Goal: Task Accomplishment & Management: Use online tool/utility

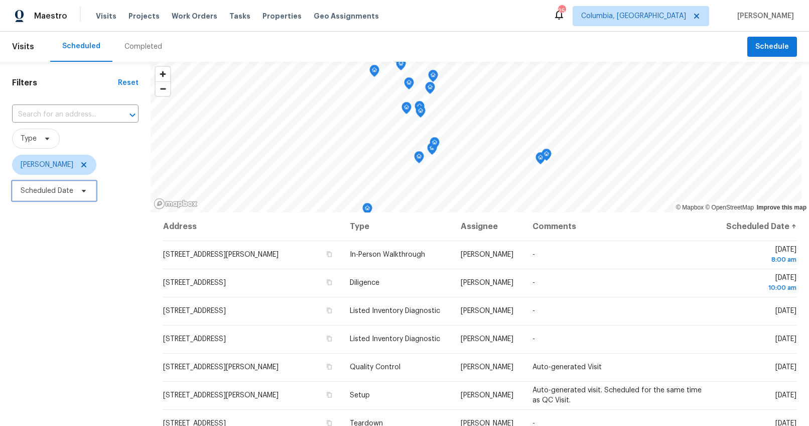
click at [81, 185] on span "Scheduled Date" at bounding box center [54, 191] width 84 height 20
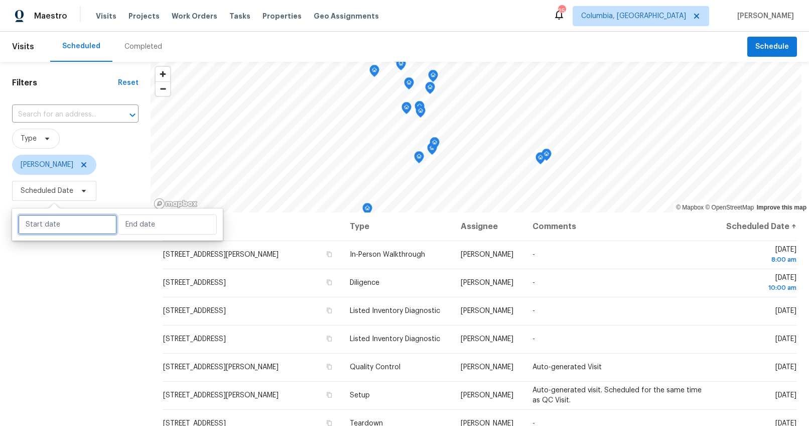
click at [65, 222] on input "text" at bounding box center [67, 224] width 99 height 20
select select "8"
select select "2025"
select select "9"
select select "2025"
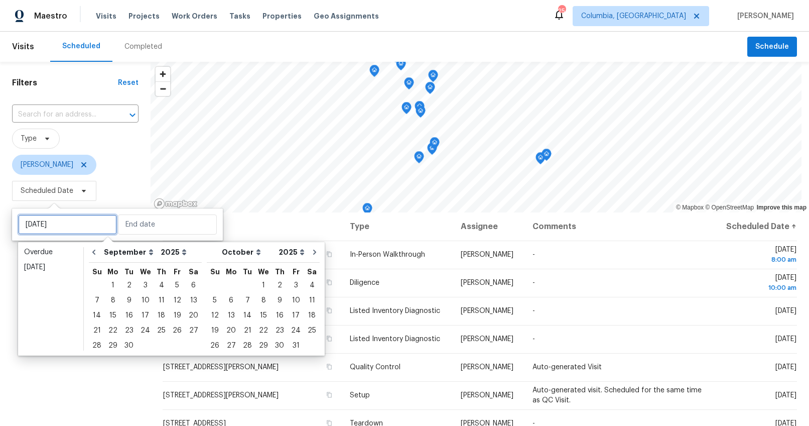
type input "Sat, Sep 13"
click at [227, 300] on div "6" at bounding box center [231, 300] width 17 height 14
type input "Mon, Oct 06"
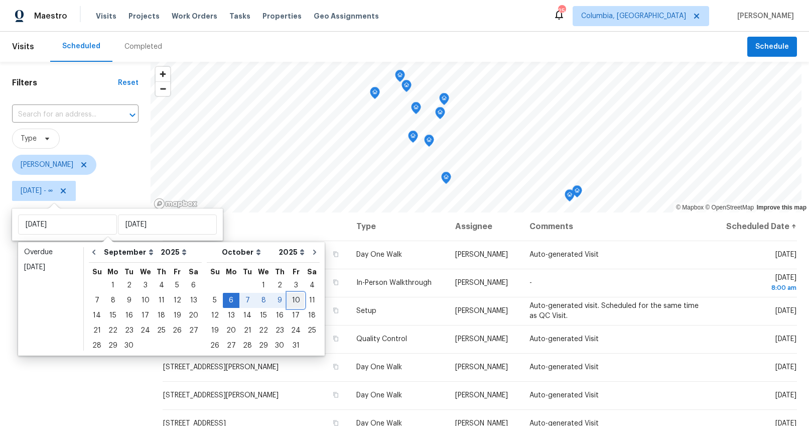
click at [288, 297] on div "10" at bounding box center [296, 300] width 17 height 14
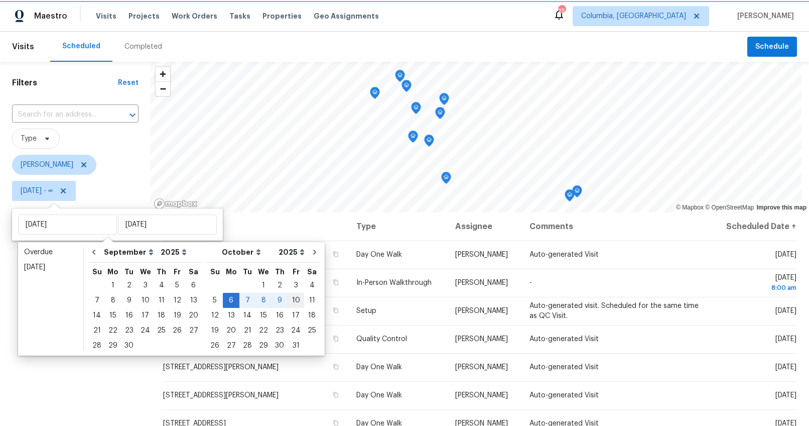
type input "Fri, Oct 10"
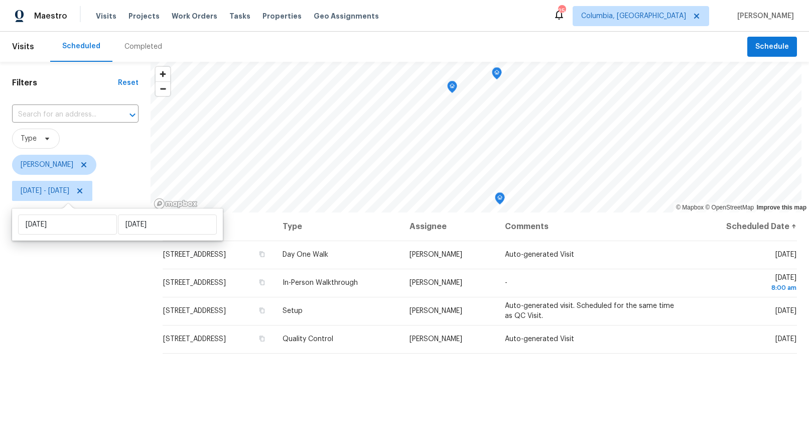
click at [70, 327] on div "Filters Reset ​ Type Kati Dunn Mon, Oct 06 - Fri, Oct 10" at bounding box center [75, 307] width 151 height 491
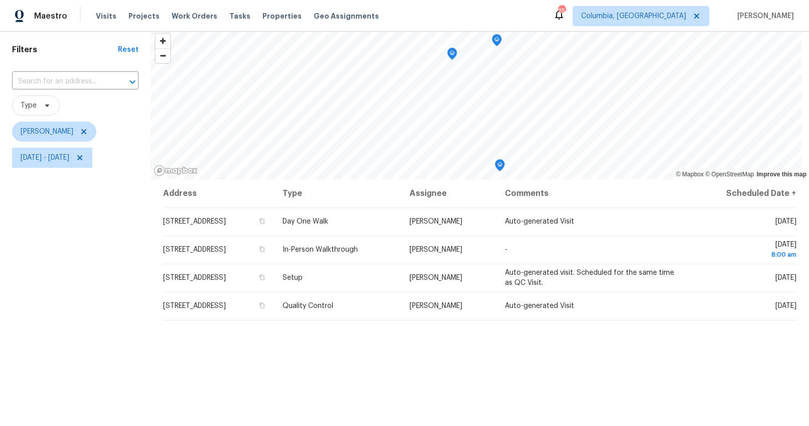
scroll to position [40, 0]
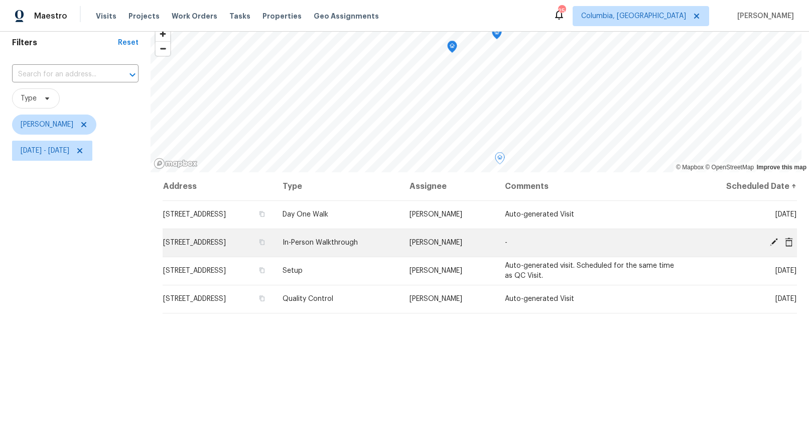
click at [770, 242] on icon at bounding box center [774, 242] width 8 height 8
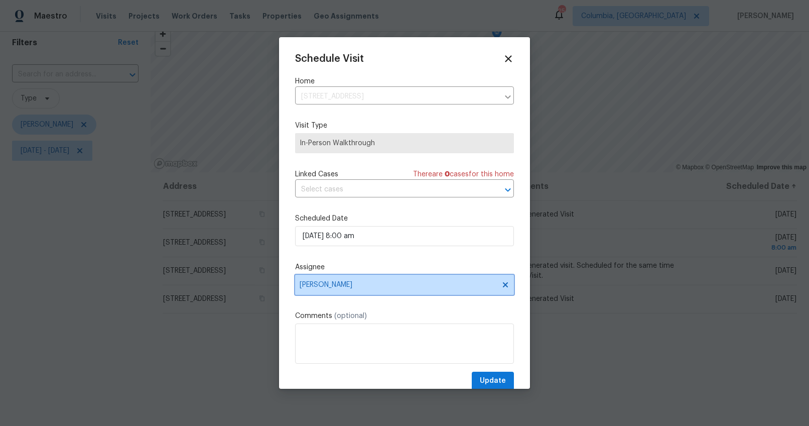
click at [322, 285] on span "Kati Dunn" at bounding box center [398, 285] width 197 height 8
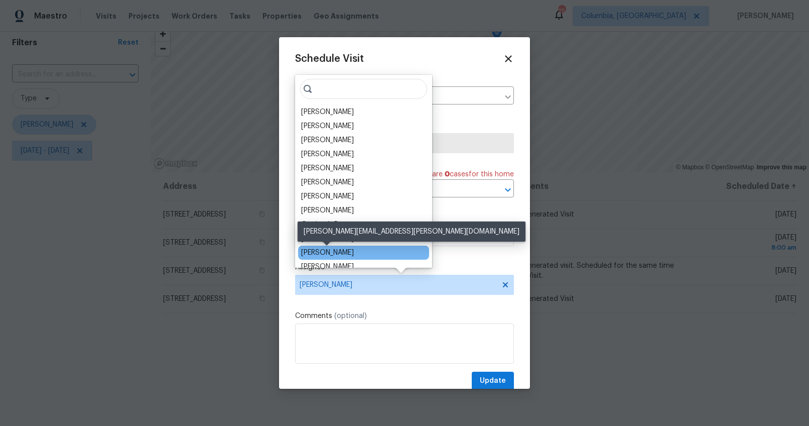
click at [338, 250] on div "[PERSON_NAME]" at bounding box center [327, 253] width 53 height 10
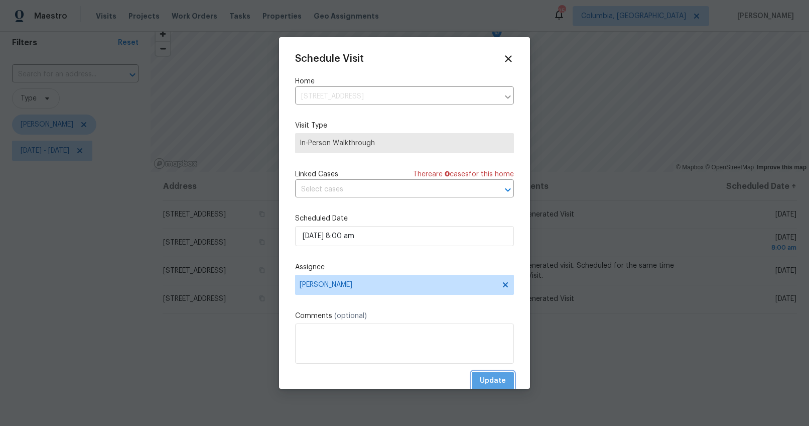
click at [487, 382] on span "Update" at bounding box center [493, 381] width 26 height 13
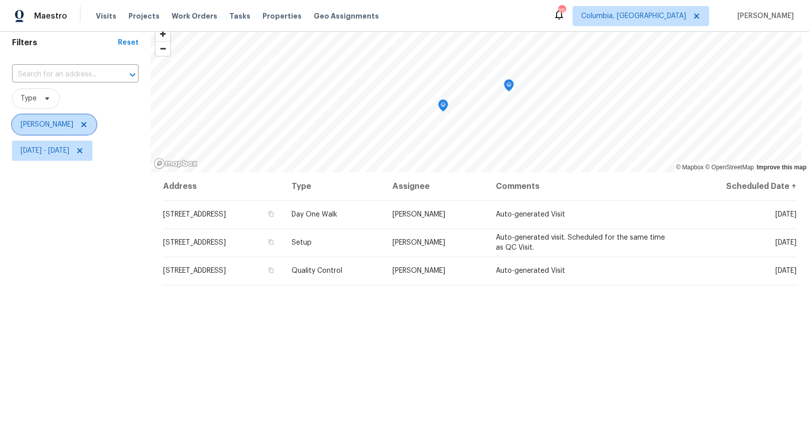
click at [80, 123] on icon at bounding box center [84, 124] width 8 height 8
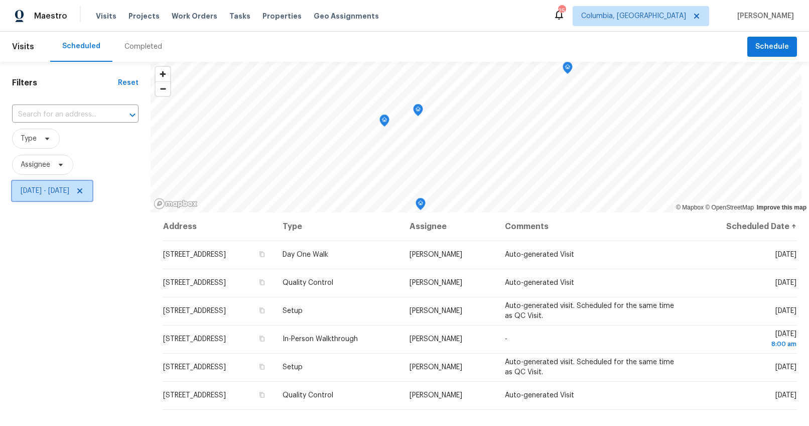
click at [54, 189] on span "Mon, Oct 06 - Fri, Oct 10" at bounding box center [45, 191] width 49 height 10
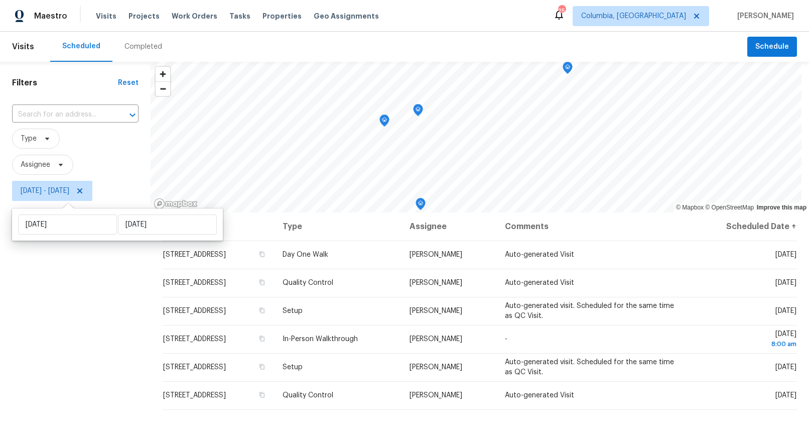
click at [84, 235] on div "Mon, Oct 06 Fri, Oct 10" at bounding box center [117, 224] width 211 height 32
click at [87, 231] on input "Mon, Oct 06" at bounding box center [67, 224] width 99 height 20
select select "9"
select select "2025"
select select "10"
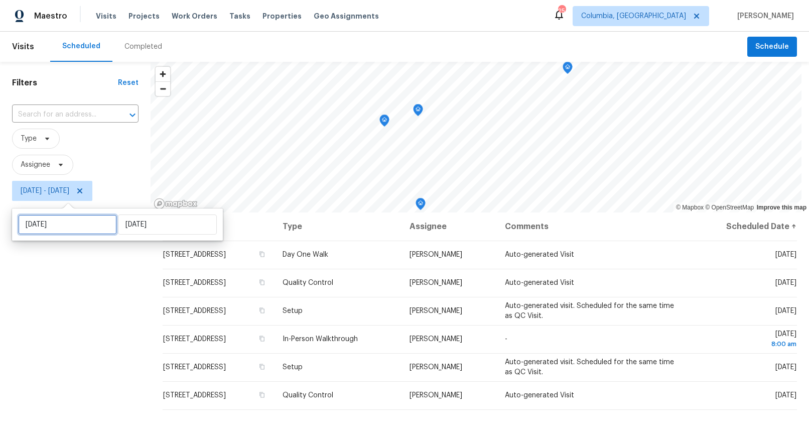
select select "2025"
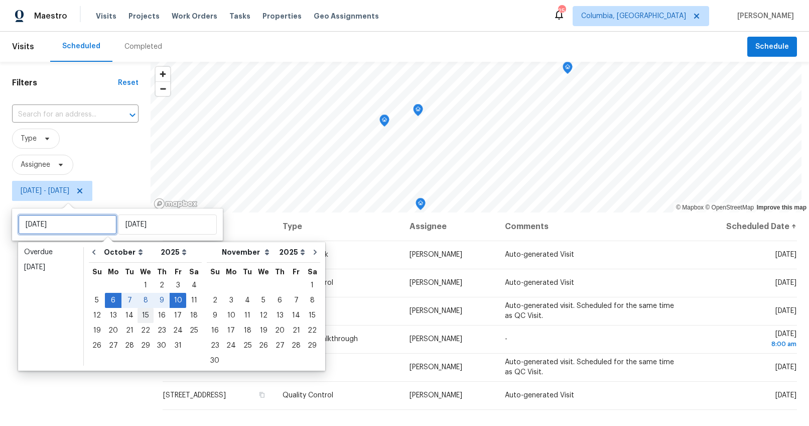
type input "Wed, Oct 15"
type input "Fri, Oct 10"
click at [174, 300] on div "10" at bounding box center [178, 300] width 17 height 14
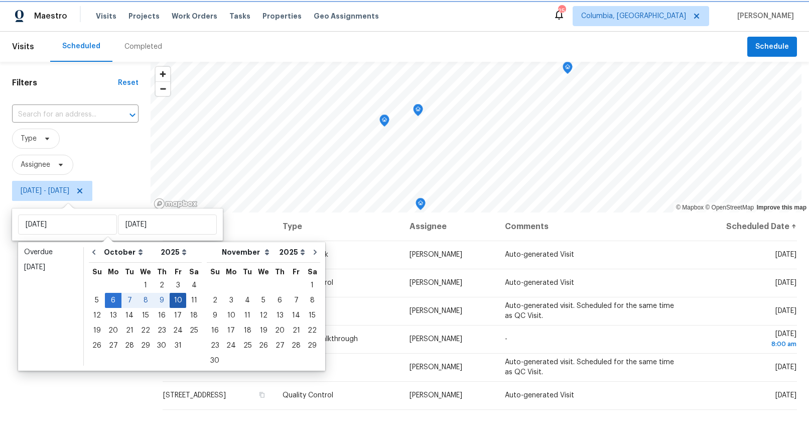
type input "Fri, Oct 10"
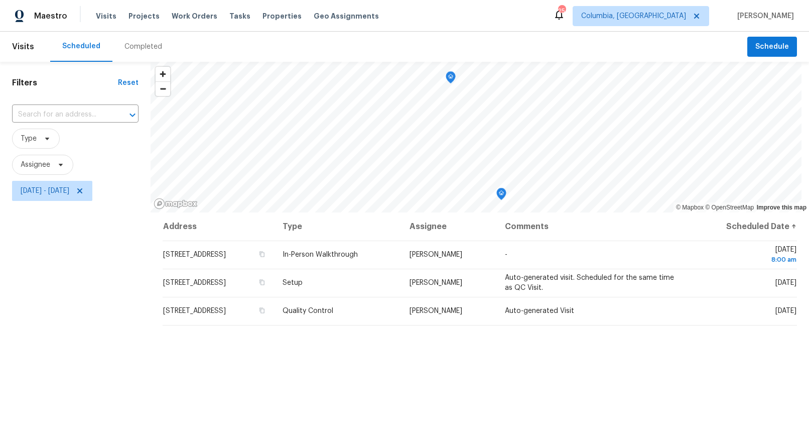
click at [116, 278] on div "Filters Reset ​ Type Assignee Fri, Oct 10 - Fri, Oct 10" at bounding box center [75, 307] width 151 height 491
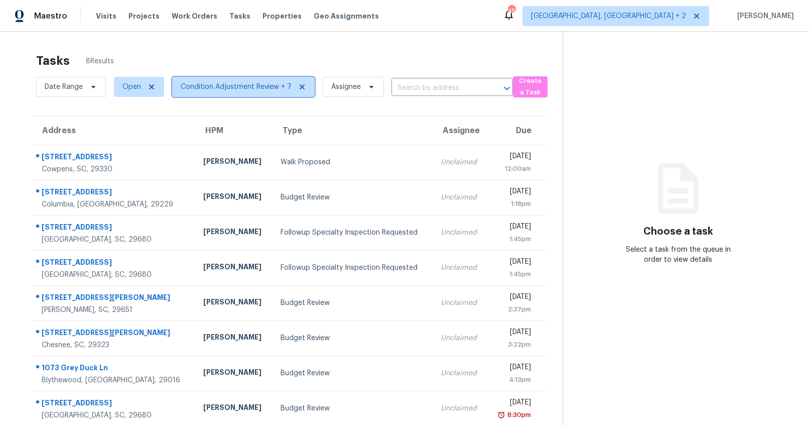
click at [205, 87] on span "Condition Adjustment Review + 7" at bounding box center [236, 87] width 111 height 10
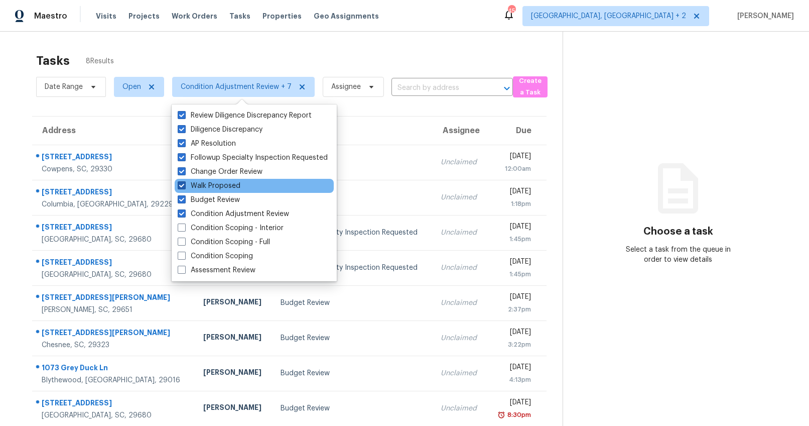
click at [180, 186] on span at bounding box center [182, 185] width 8 height 8
click at [180, 186] on input "Walk Proposed" at bounding box center [181, 184] width 7 height 7
checkbox input "false"
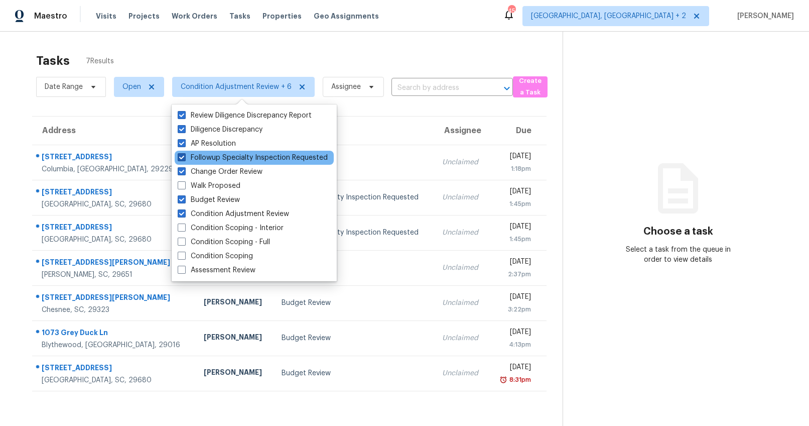
click at [181, 159] on span at bounding box center [182, 157] width 8 height 8
click at [181, 159] on input "Followup Specialty Inspection Requested" at bounding box center [181, 156] width 7 height 7
checkbox input "false"
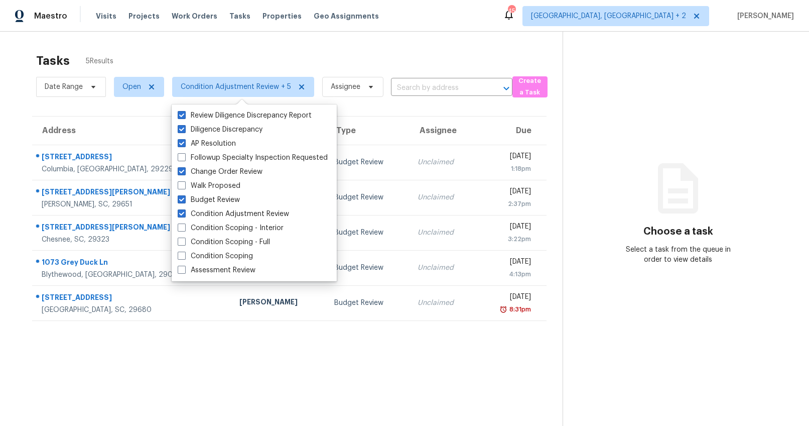
click at [10, 143] on div "Tasks 5 Results Date Range Open Condition Adjustment Review + 5 Assignee ​ Crea…" at bounding box center [404, 245] width 809 height 426
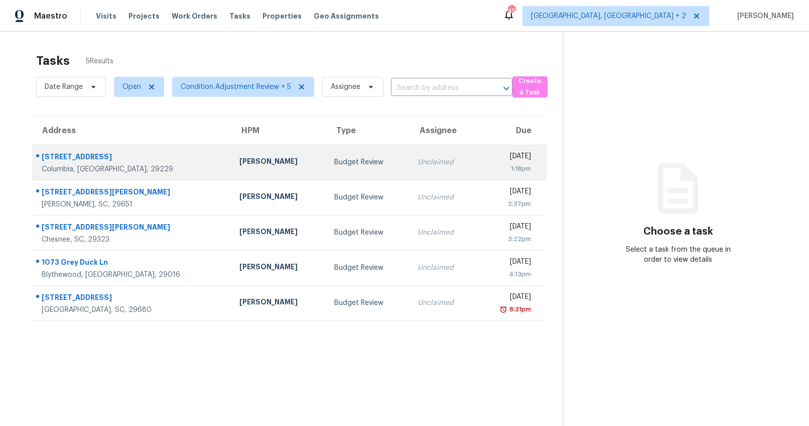
click at [76, 162] on div "7 Bridal Path Ct" at bounding box center [133, 158] width 182 height 13
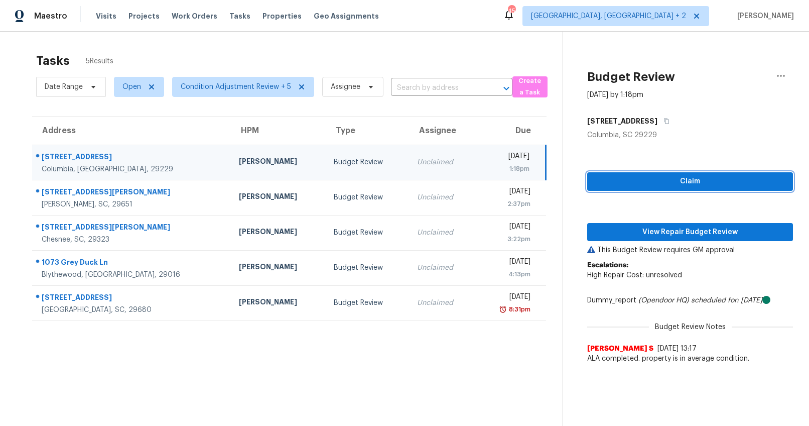
click at [714, 179] on span "Claim" at bounding box center [690, 181] width 190 height 13
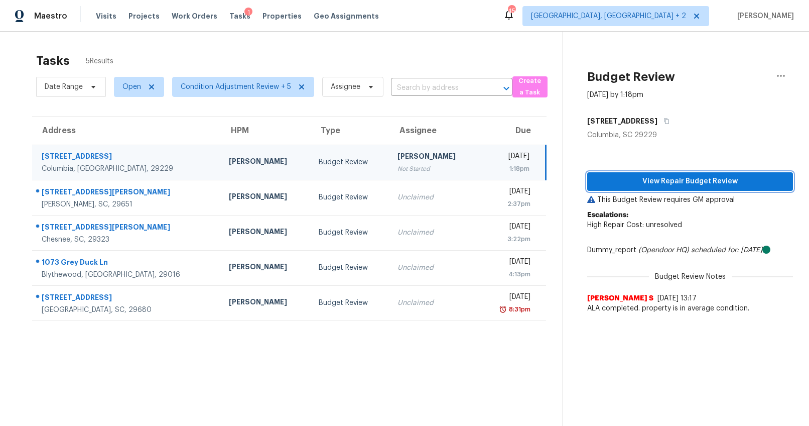
click at [682, 182] on span "View Repair Budget Review" at bounding box center [690, 181] width 190 height 13
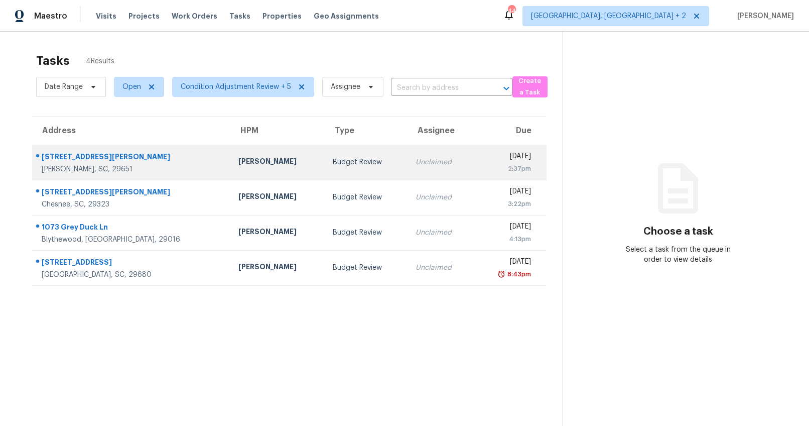
click at [239, 157] on div "Calley Sanchez" at bounding box center [277, 162] width 78 height 13
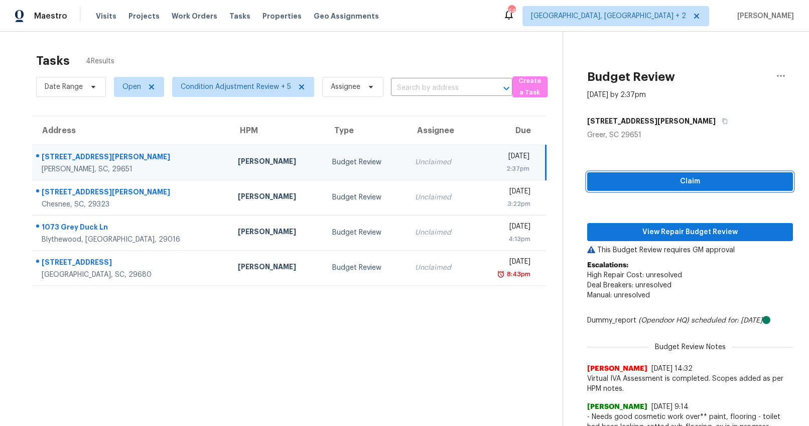
click at [614, 185] on span "Claim" at bounding box center [690, 181] width 190 height 13
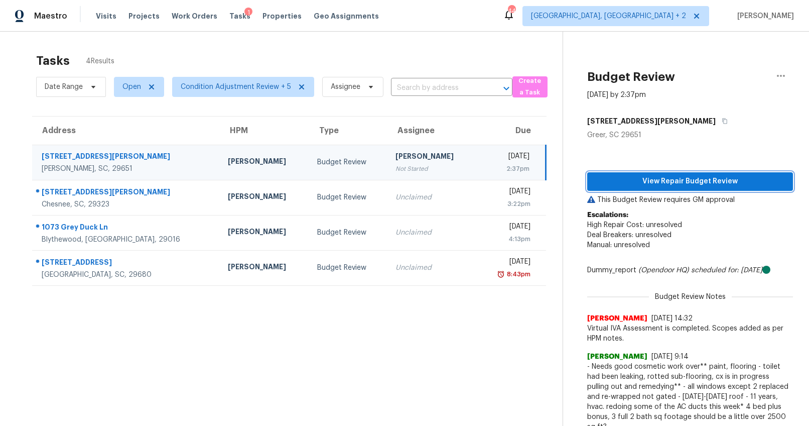
click at [626, 186] on span "View Repair Budget Review" at bounding box center [690, 181] width 190 height 13
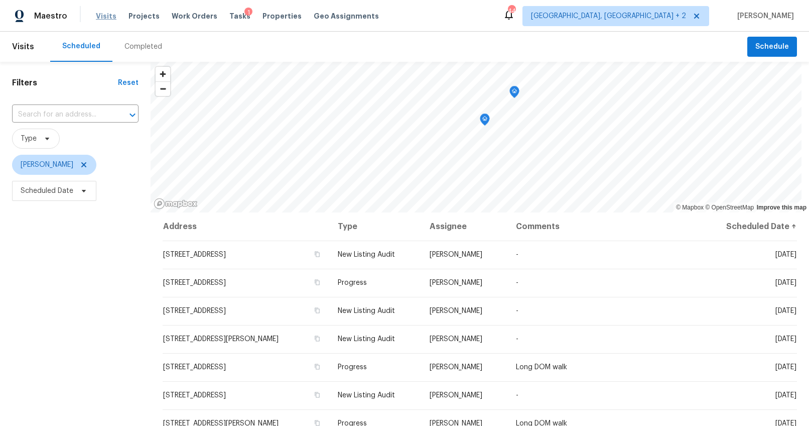
click at [107, 18] on span "Visits" at bounding box center [106, 16] width 21 height 10
click at [131, 37] on div "Completed" at bounding box center [143, 47] width 62 height 30
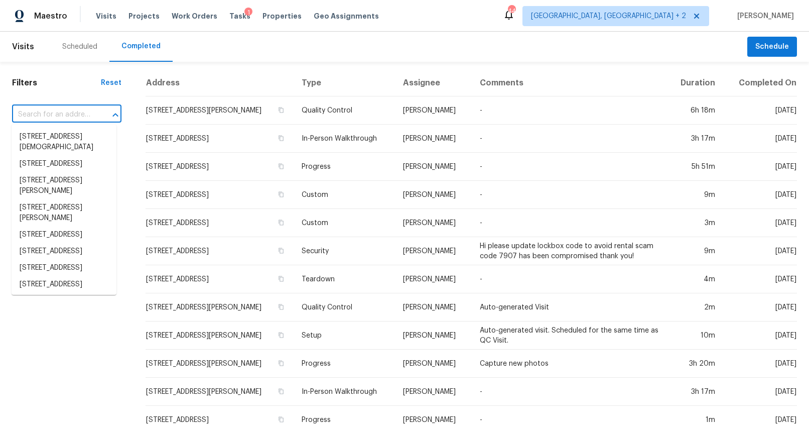
click at [69, 116] on input "text" at bounding box center [52, 115] width 81 height 16
paste input "294 N Suber Rd, Greer, SC 29651"
type input "294 N Suber Rd, Greer, SC 29651"
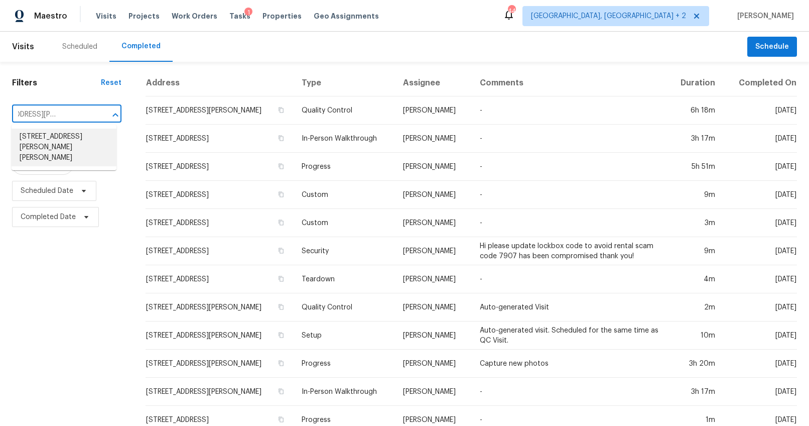
click at [69, 138] on li "294 N Suber Rd, Greer, SC 29651" at bounding box center [64, 148] width 105 height 38
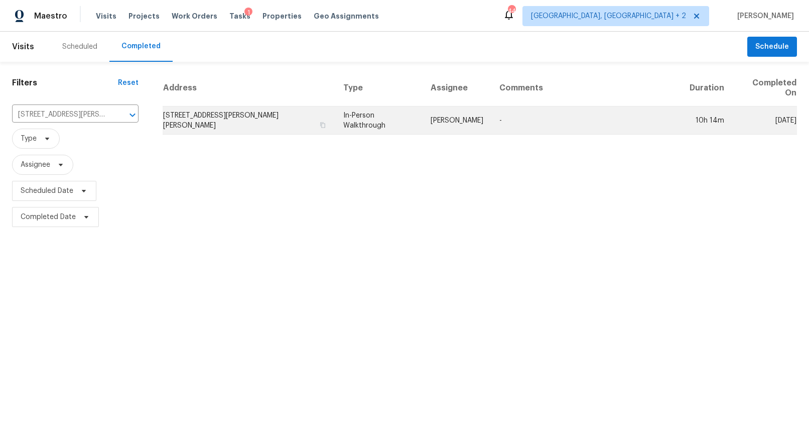
click at [204, 114] on td "294 N Suber Rd, Greer, SC 29651" at bounding box center [249, 120] width 173 height 28
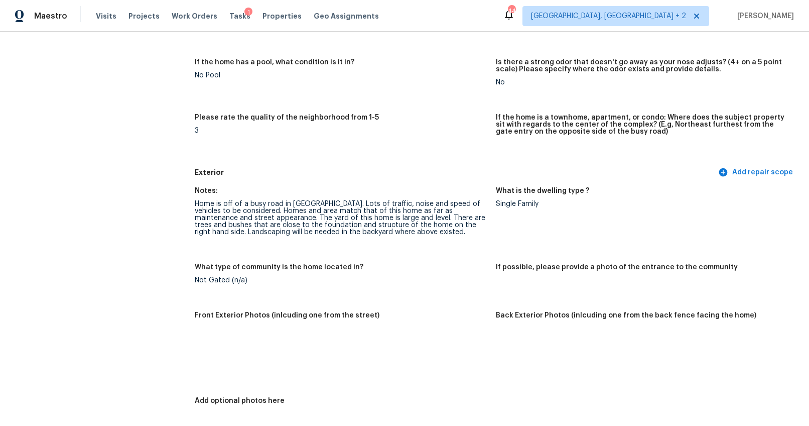
scroll to position [240, 0]
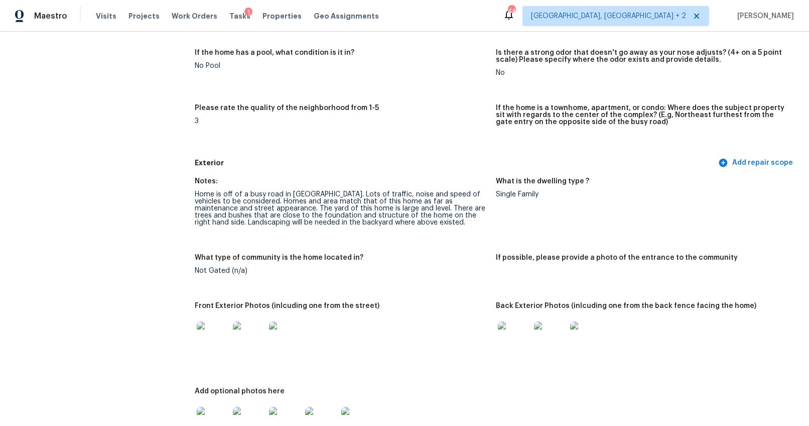
click at [207, 326] on img at bounding box center [213, 337] width 32 height 32
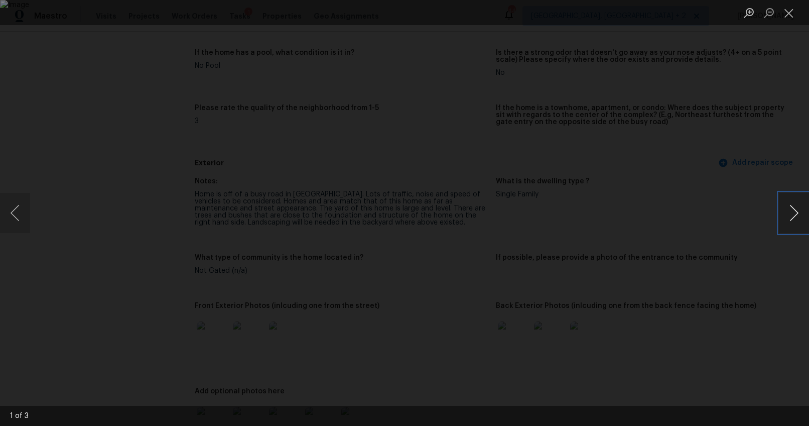
click at [793, 214] on button "Next image" at bounding box center [794, 213] width 30 height 40
click at [761, 280] on div "Lightbox" at bounding box center [404, 213] width 809 height 426
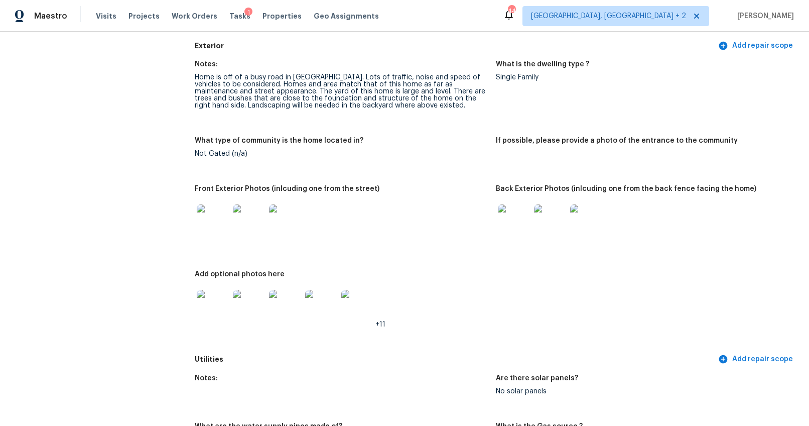
scroll to position [402, 0]
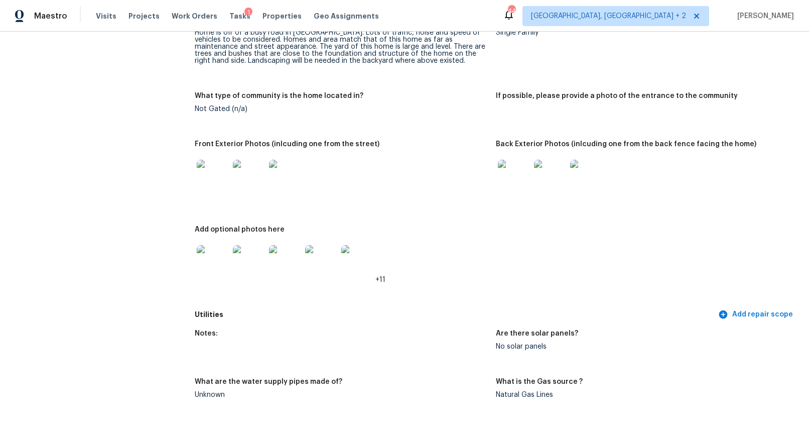
click at [515, 182] on img at bounding box center [514, 176] width 32 height 32
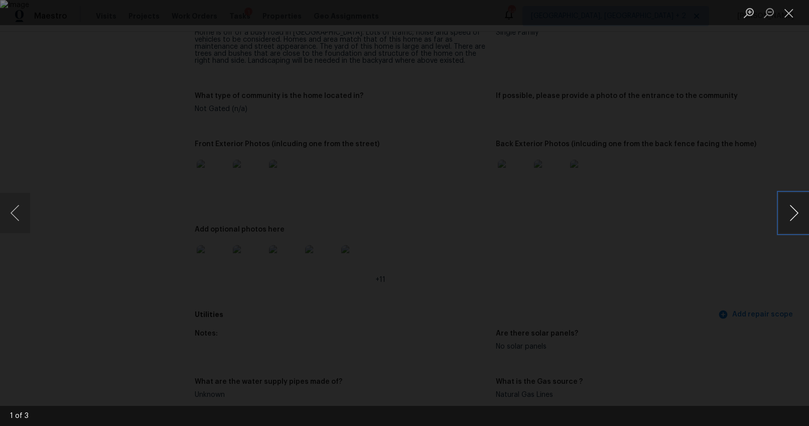
click at [791, 208] on button "Next image" at bounding box center [794, 213] width 30 height 40
click at [765, 307] on div "Lightbox" at bounding box center [404, 213] width 809 height 426
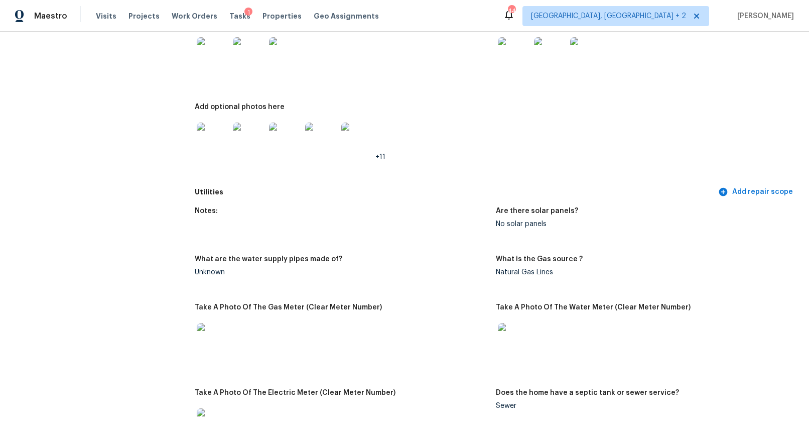
scroll to position [565, 0]
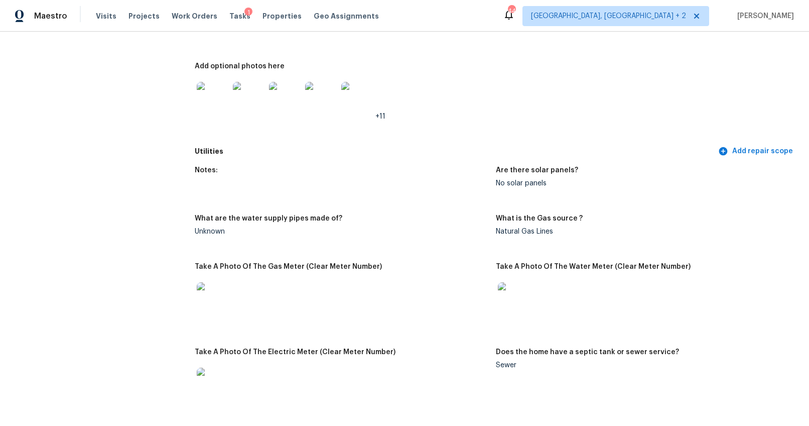
click at [204, 98] on img at bounding box center [213, 98] width 32 height 32
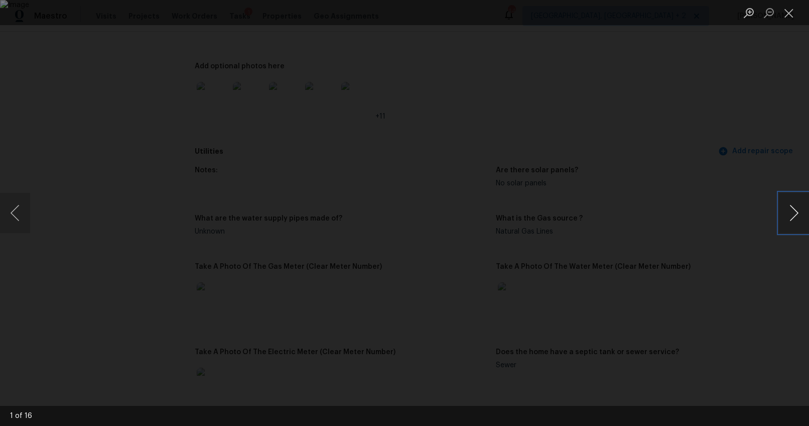
click at [797, 215] on button "Next image" at bounding box center [794, 213] width 30 height 40
click at [785, 202] on button "Next image" at bounding box center [794, 213] width 30 height 40
click at [784, 208] on button "Next image" at bounding box center [794, 213] width 30 height 40
click at [19, 210] on button "Previous image" at bounding box center [15, 213] width 30 height 40
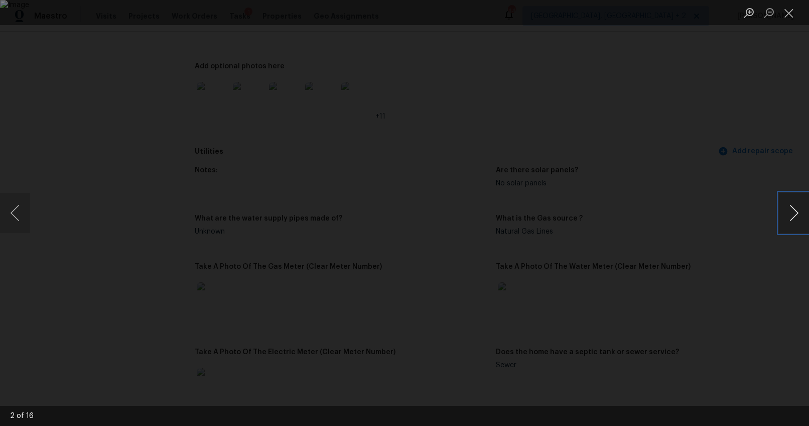
click at [787, 213] on button "Next image" at bounding box center [794, 213] width 30 height 40
click at [787, 211] on button "Next image" at bounding box center [794, 213] width 30 height 40
click at [797, 210] on button "Next image" at bounding box center [794, 213] width 30 height 40
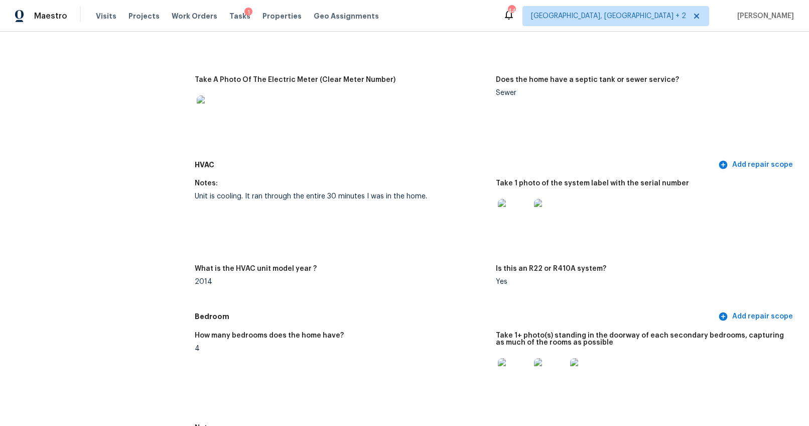
scroll to position [944, 0]
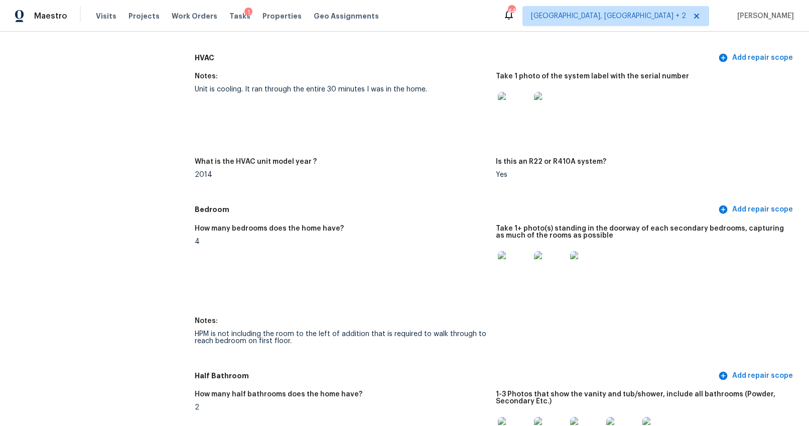
click at [504, 262] on img at bounding box center [514, 267] width 32 height 32
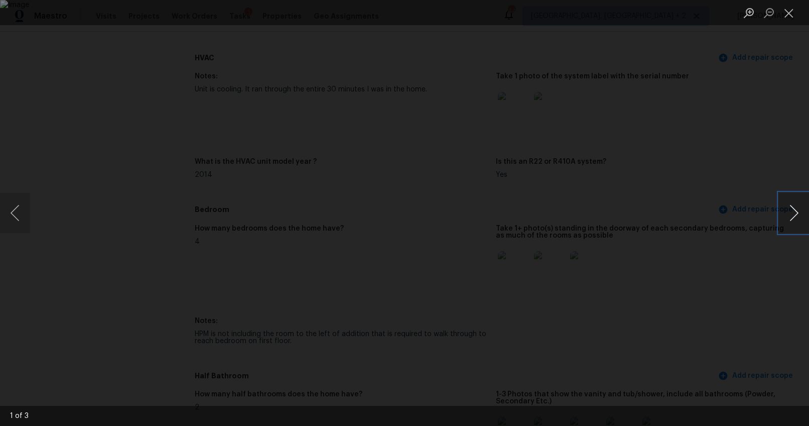
click at [796, 215] on button "Next image" at bounding box center [794, 213] width 30 height 40
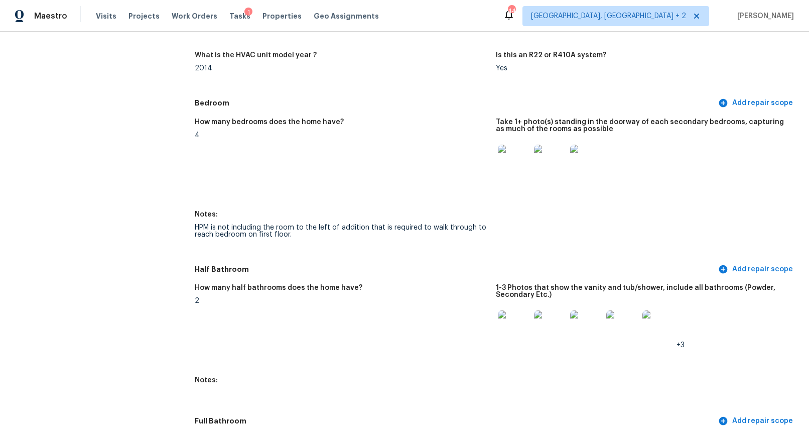
scroll to position [1139, 0]
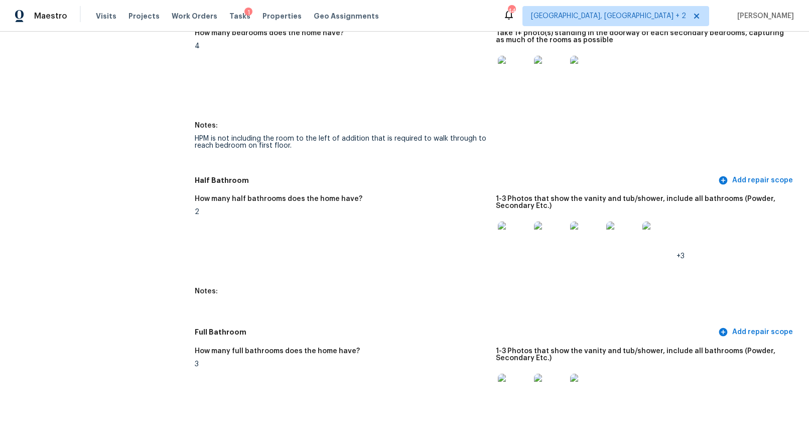
click at [519, 245] on img at bounding box center [514, 237] width 32 height 32
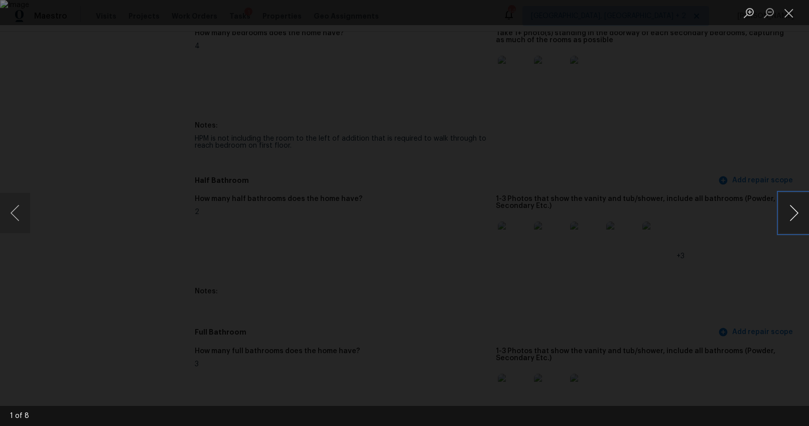
click at [792, 209] on button "Next image" at bounding box center [794, 213] width 30 height 40
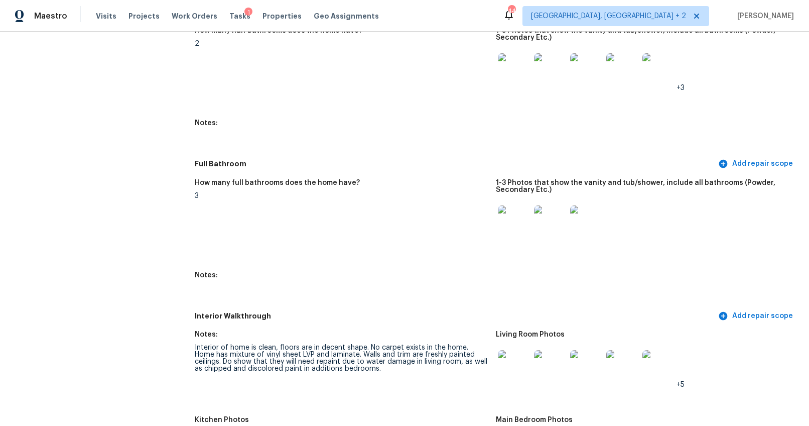
scroll to position [1415, 0]
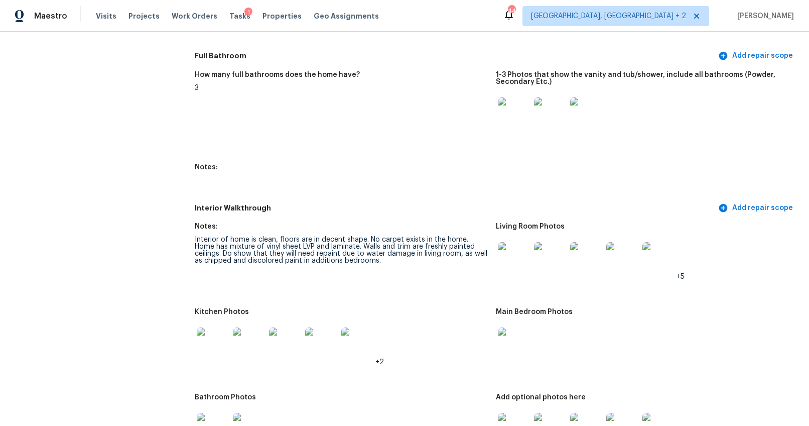
click at [509, 257] on img at bounding box center [514, 258] width 32 height 32
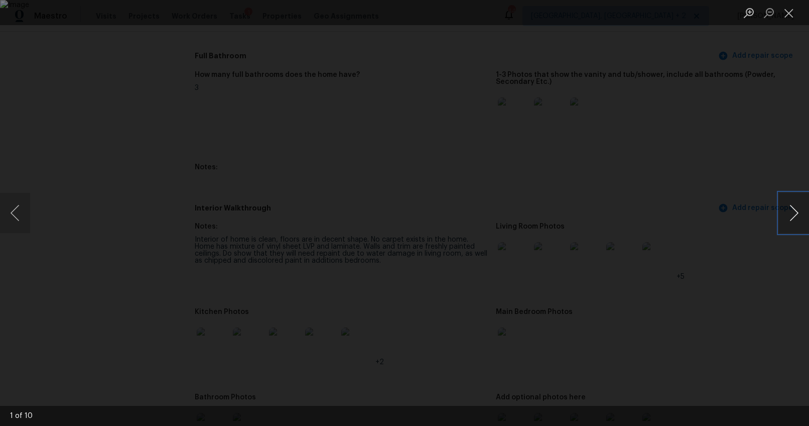
click at [789, 216] on button "Next image" at bounding box center [794, 213] width 30 height 40
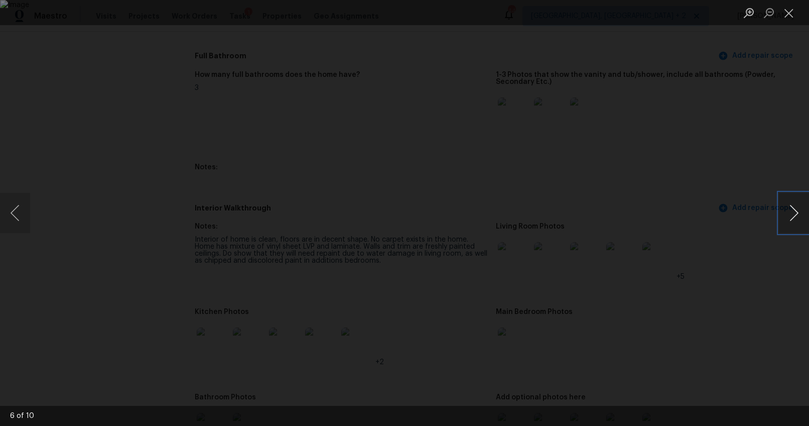
click at [789, 216] on button "Next image" at bounding box center [794, 213] width 30 height 40
click at [775, 296] on div "Lightbox" at bounding box center [404, 213] width 809 height 426
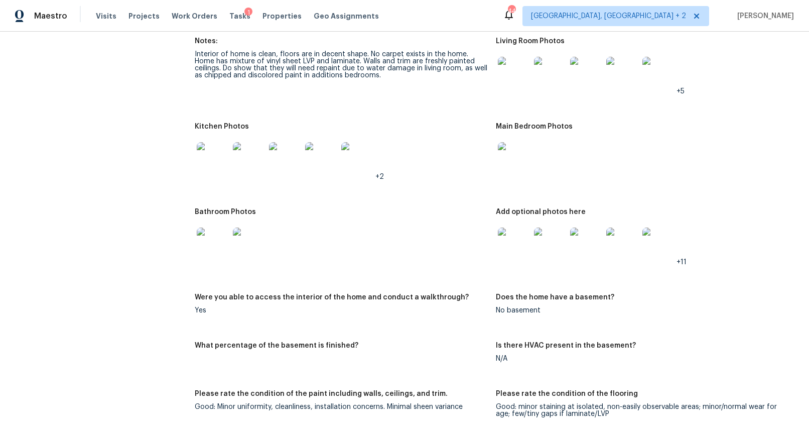
scroll to position [1689, 0]
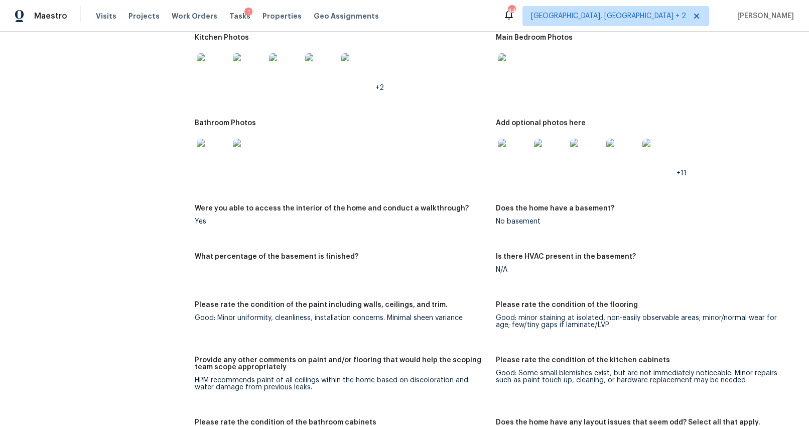
click at [516, 155] on img at bounding box center [514, 155] width 32 height 32
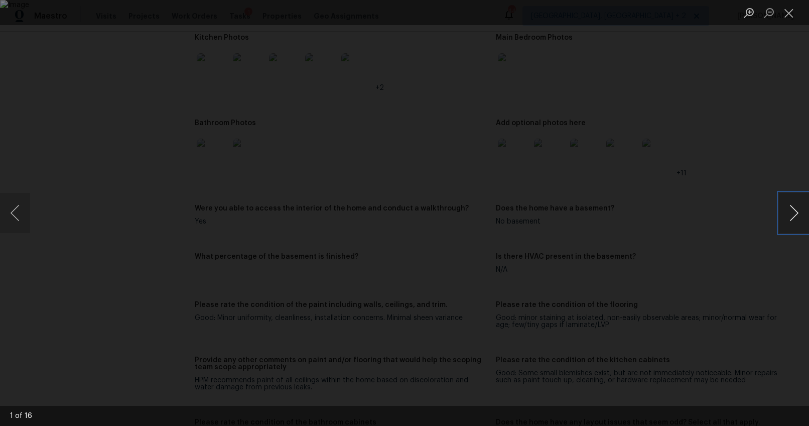
click at [796, 208] on button "Next image" at bounding box center [794, 213] width 30 height 40
click at [790, 211] on button "Next image" at bounding box center [794, 213] width 30 height 40
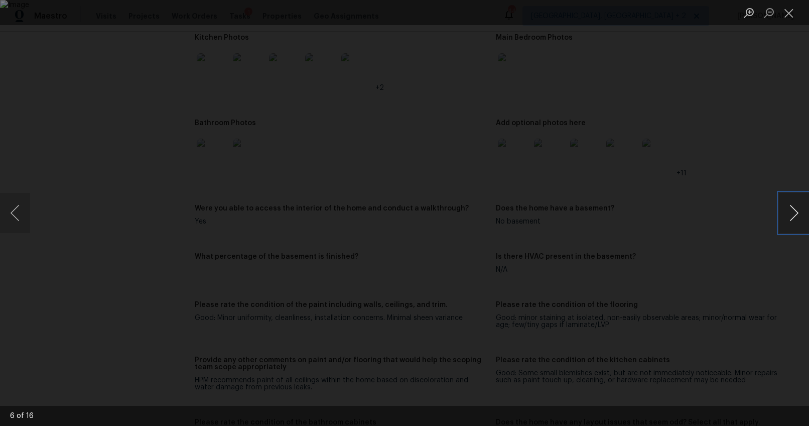
click at [790, 211] on button "Next image" at bounding box center [794, 213] width 30 height 40
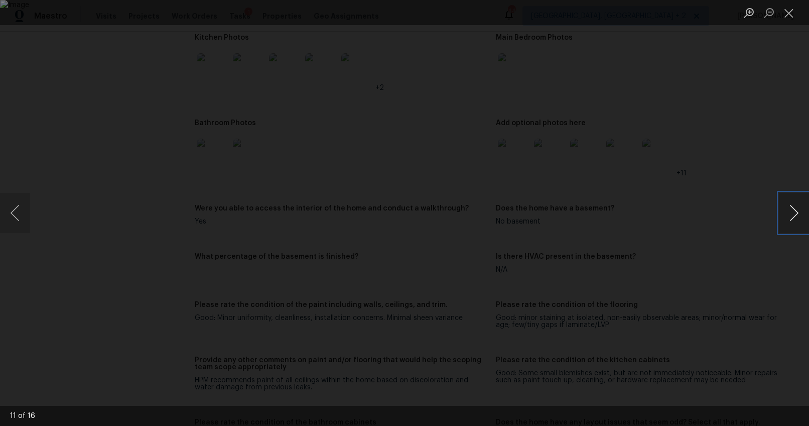
click at [790, 211] on button "Next image" at bounding box center [794, 213] width 30 height 40
click at [759, 246] on div "Lightbox" at bounding box center [404, 213] width 809 height 426
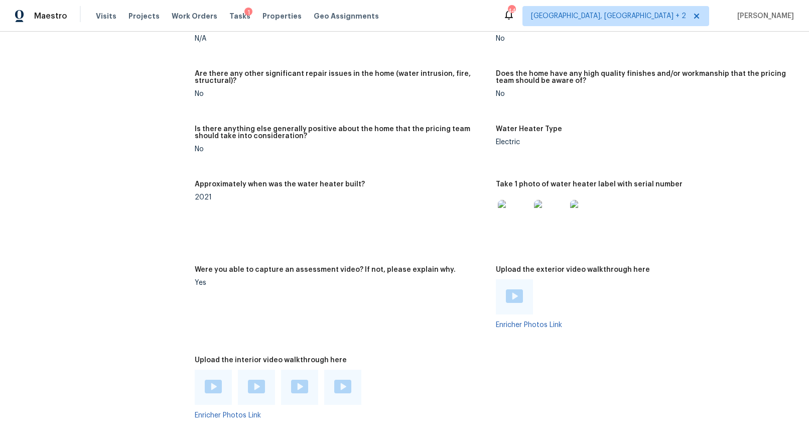
scroll to position [2130, 0]
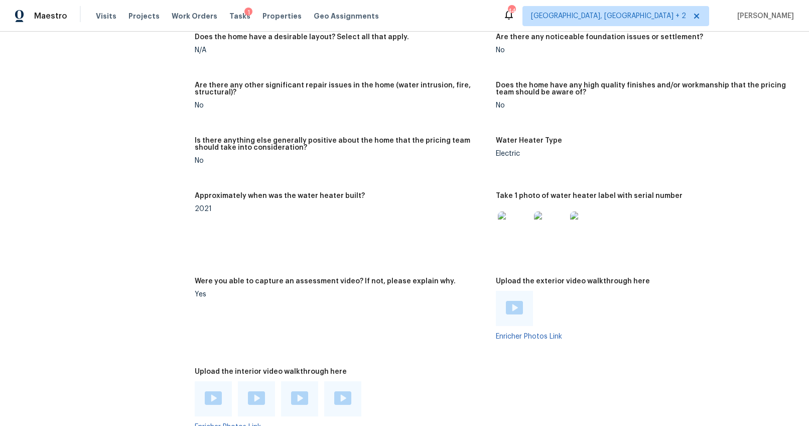
click at [506, 302] on img at bounding box center [514, 308] width 17 height 14
click at [207, 384] on div at bounding box center [213, 398] width 37 height 35
click at [215, 390] on div at bounding box center [213, 398] width 37 height 35
click at [213, 396] on img at bounding box center [213, 398] width 17 height 14
click at [260, 402] on img at bounding box center [256, 398] width 17 height 14
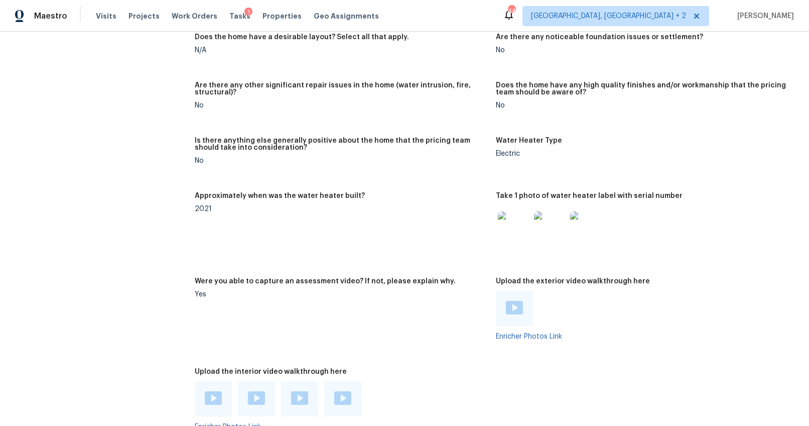
click at [291, 396] on img at bounding box center [299, 398] width 17 height 14
click at [331, 400] on div at bounding box center [342, 398] width 37 height 35
click at [338, 396] on img at bounding box center [342, 398] width 17 height 14
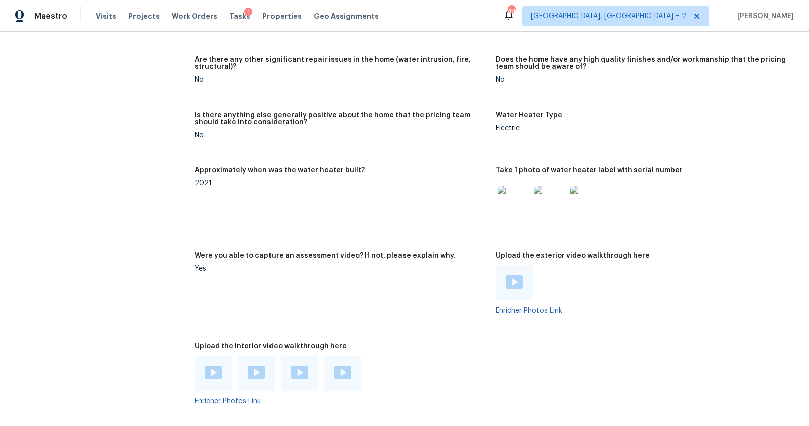
scroll to position [2157, 0]
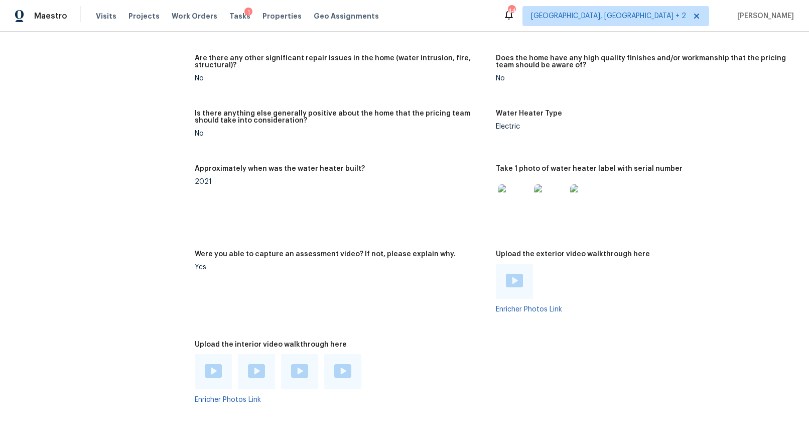
click at [343, 371] on img at bounding box center [342, 371] width 17 height 14
click at [517, 194] on img at bounding box center [514, 200] width 32 height 32
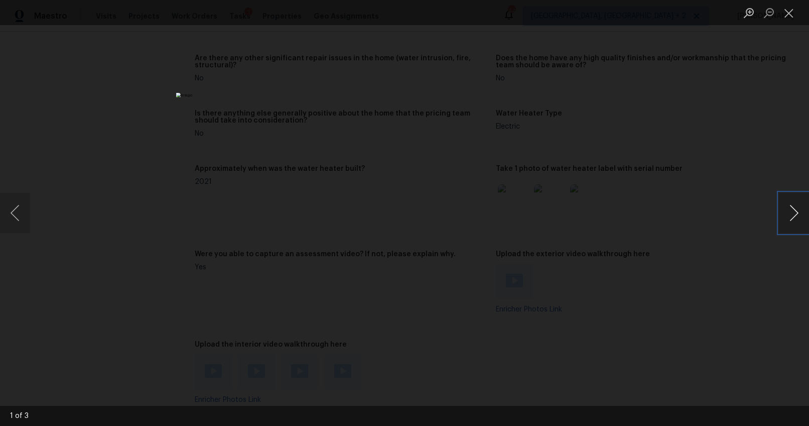
click at [793, 209] on button "Next image" at bounding box center [794, 213] width 30 height 40
click at [12, 206] on button "Previous image" at bounding box center [15, 213] width 30 height 40
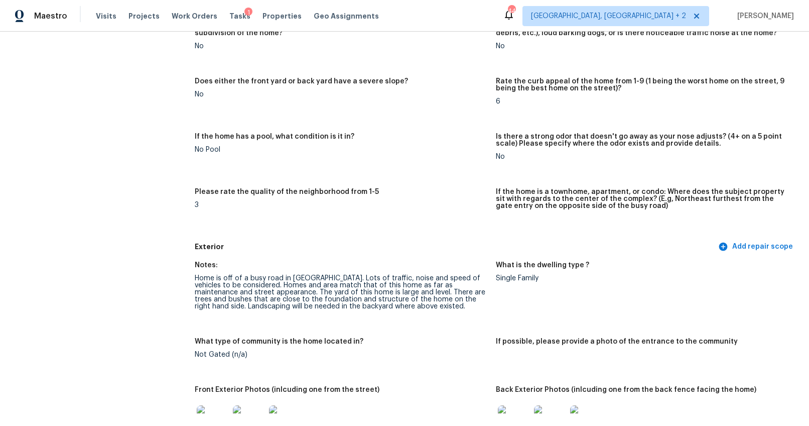
scroll to position [0, 0]
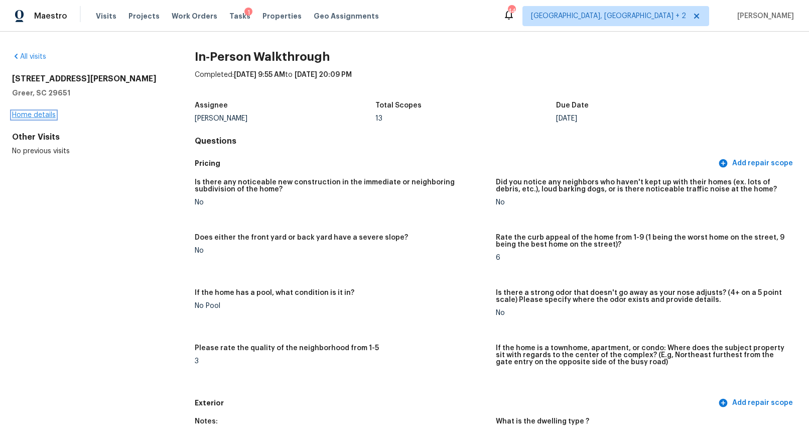
click at [46, 117] on link "Home details" at bounding box center [34, 114] width 44 height 7
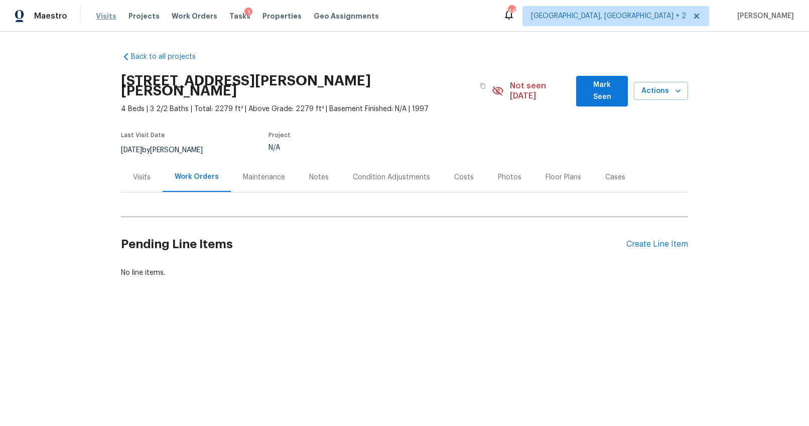
click at [96, 14] on span "Visits" at bounding box center [106, 16] width 21 height 10
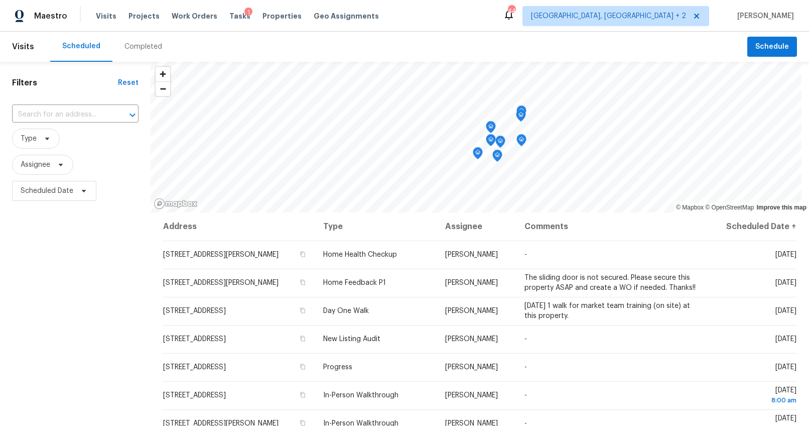
click at [138, 47] on div "Completed" at bounding box center [144, 47] width 38 height 10
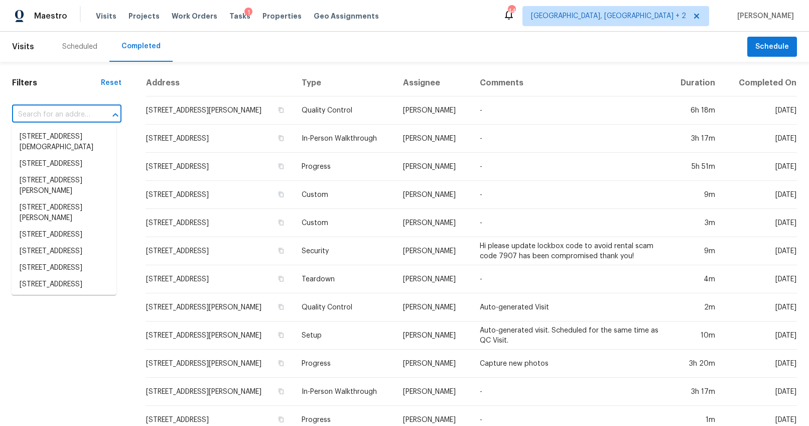
click at [76, 115] on input "text" at bounding box center [52, 115] width 81 height 16
paste input "1073 Grey Duck Ln, Blythewood, SC 29016"
type input "1073 Grey Duck Ln, Blythewood, SC 29016"
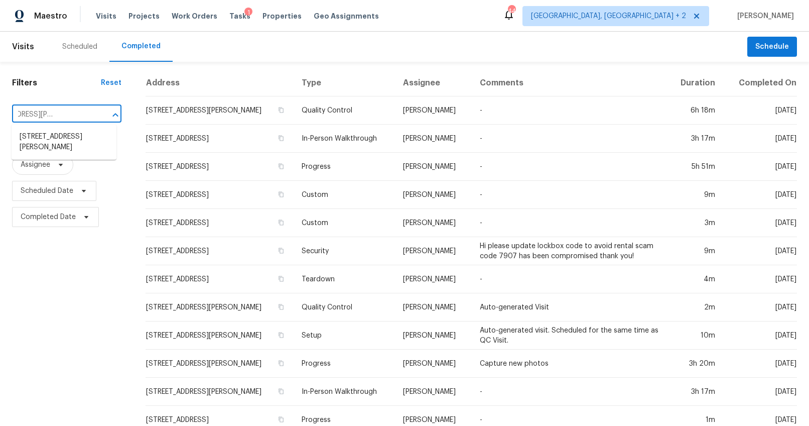
click at [70, 136] on li "1073 Grey Duck Ln, Blythewood, SC 29016" at bounding box center [64, 142] width 105 height 27
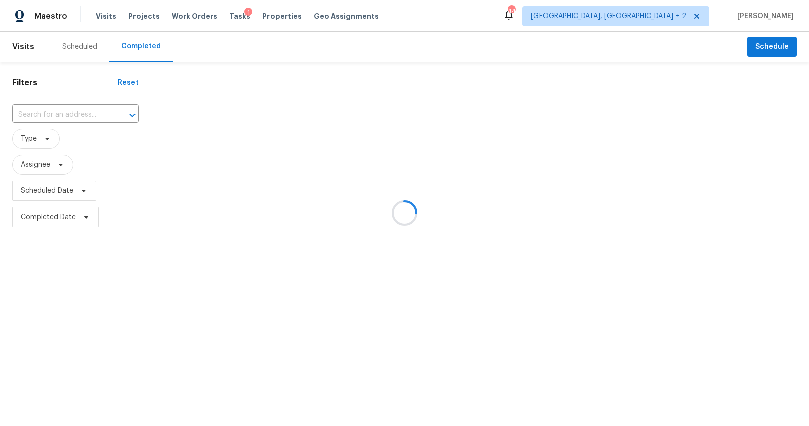
type input "1073 Grey Duck Ln, Blythewood, SC 29016"
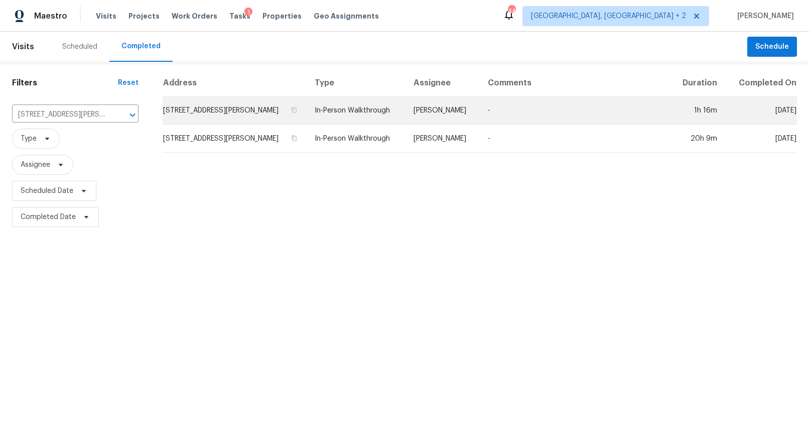
click at [287, 114] on td "1073 Grey Duck Ln, Blythewood, SC 29016" at bounding box center [235, 110] width 144 height 28
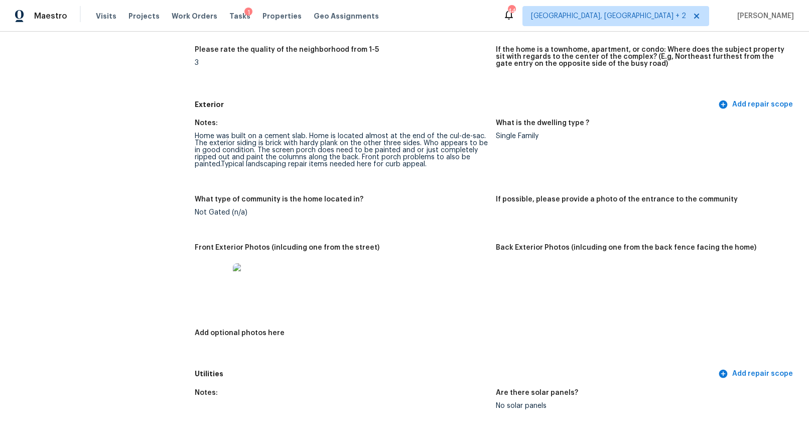
scroll to position [310, 0]
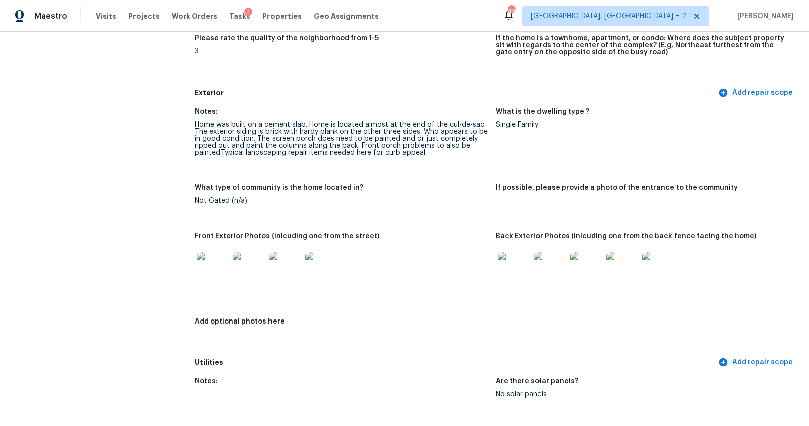
click at [210, 267] on img at bounding box center [213, 268] width 32 height 32
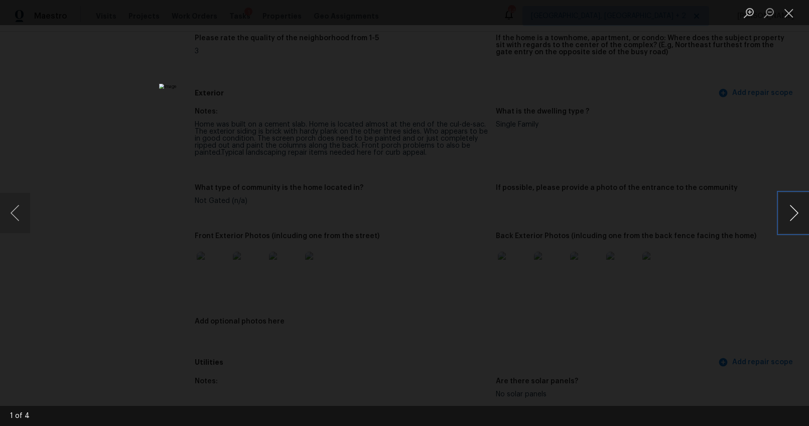
click at [789, 215] on button "Next image" at bounding box center [794, 213] width 30 height 40
click at [793, 214] on button "Next image" at bounding box center [794, 213] width 30 height 40
click at [720, 169] on div "Lightbox" at bounding box center [404, 213] width 809 height 426
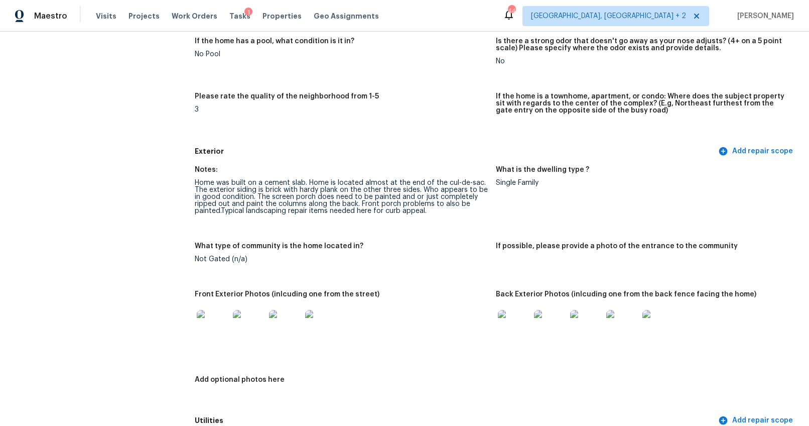
scroll to position [250, 0]
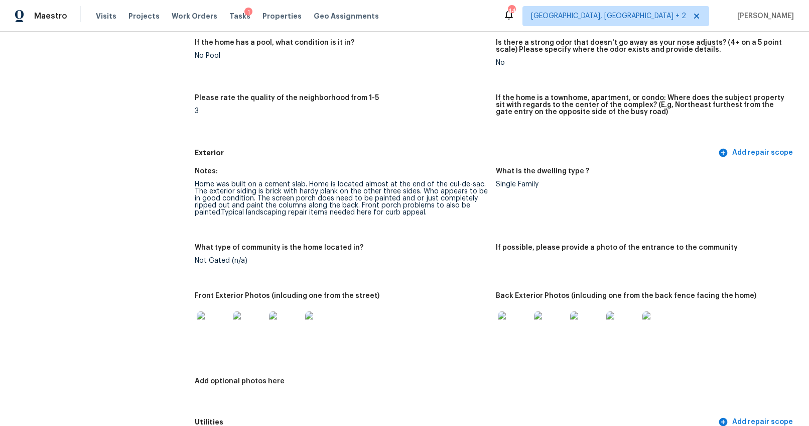
click at [215, 326] on img at bounding box center [213, 327] width 32 height 32
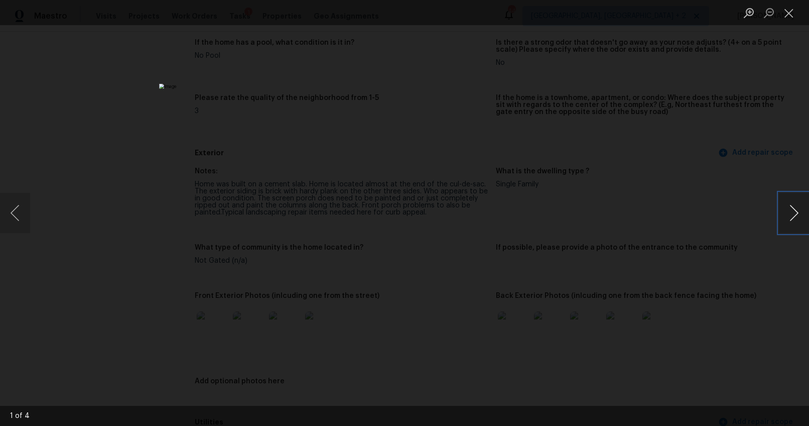
click at [789, 208] on button "Next image" at bounding box center [794, 213] width 30 height 40
click at [792, 209] on button "Next image" at bounding box center [794, 213] width 30 height 40
click at [795, 212] on button "Next image" at bounding box center [794, 213] width 30 height 40
click at [699, 277] on div "Lightbox" at bounding box center [404, 213] width 809 height 426
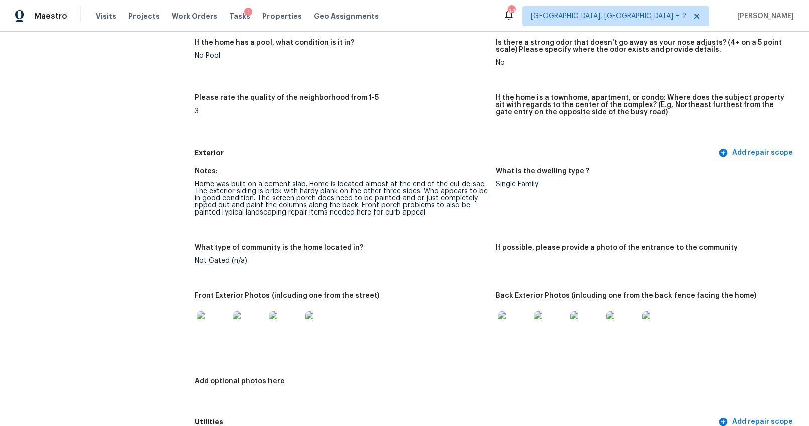
scroll to position [319, 0]
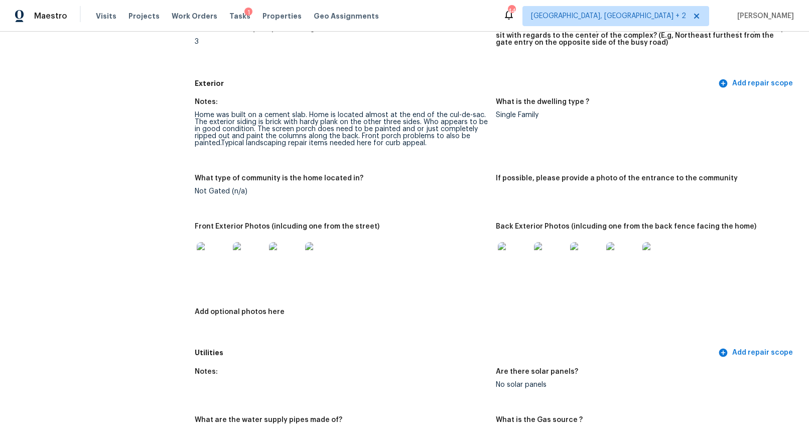
click at [521, 254] on img at bounding box center [514, 258] width 32 height 32
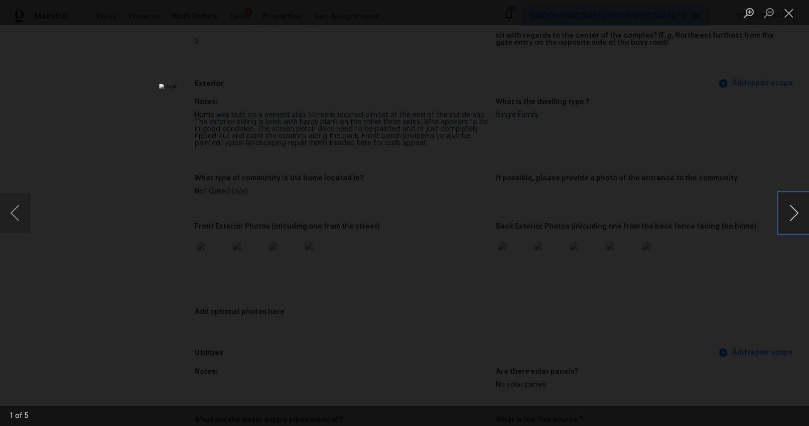
click at [792, 211] on button "Next image" at bounding box center [794, 213] width 30 height 40
click at [795, 210] on button "Next image" at bounding box center [794, 213] width 30 height 40
click at [689, 252] on div "Lightbox" at bounding box center [404, 213] width 809 height 426
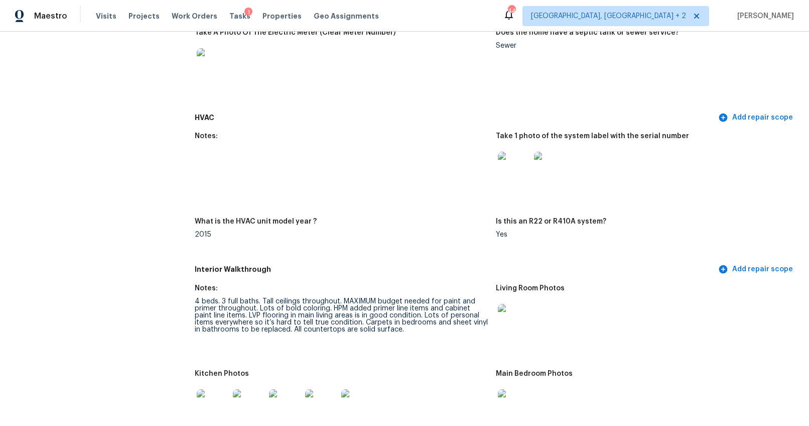
scroll to position [859, 0]
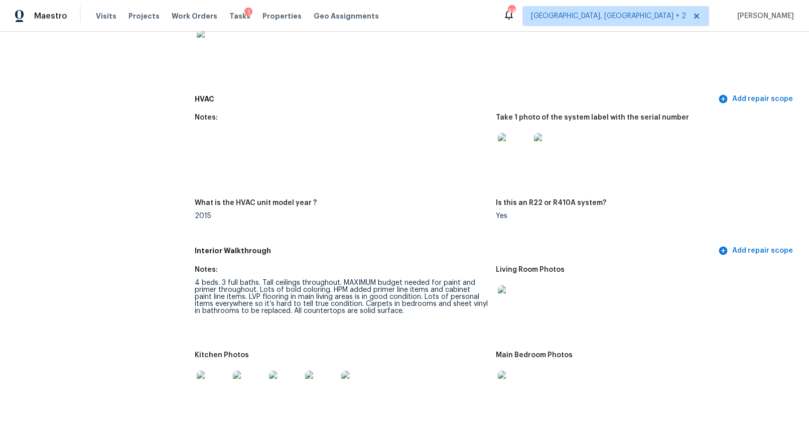
click at [509, 158] on img at bounding box center [514, 149] width 32 height 32
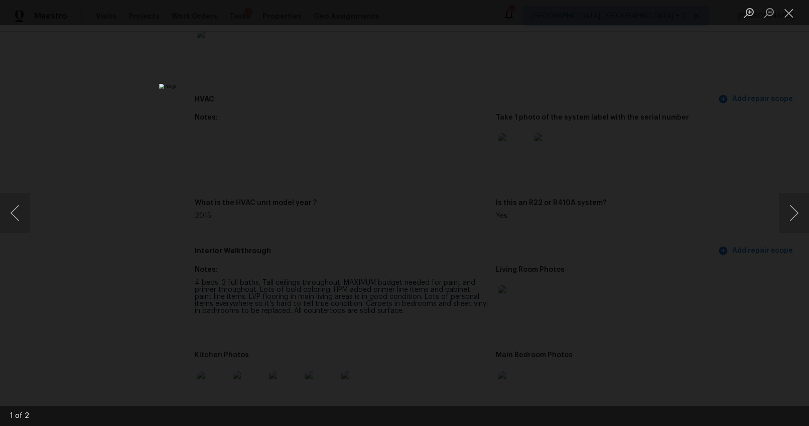
click at [703, 263] on div "Lightbox" at bounding box center [404, 213] width 809 height 426
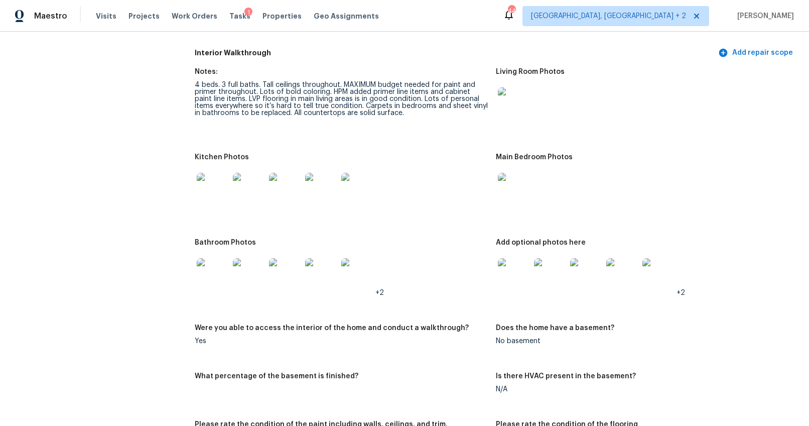
scroll to position [1016, 0]
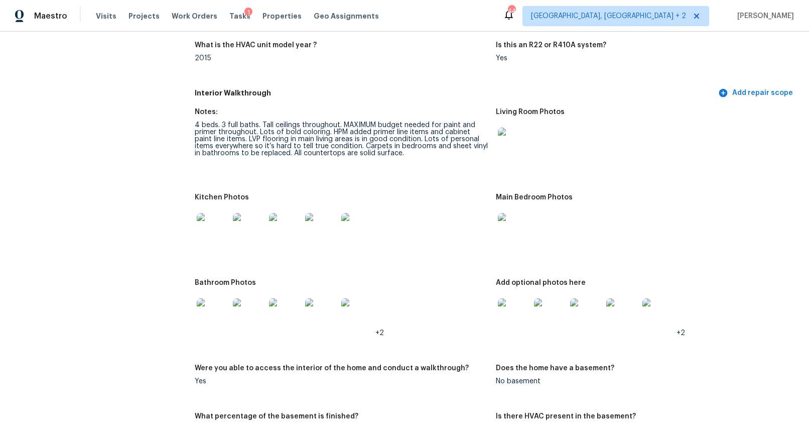
click at [219, 232] on img at bounding box center [213, 229] width 32 height 32
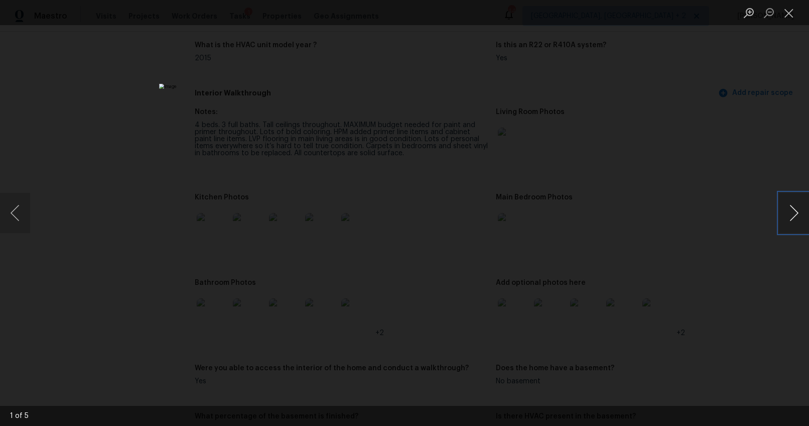
click at [793, 210] on button "Next image" at bounding box center [794, 213] width 30 height 40
click at [733, 281] on div "Lightbox" at bounding box center [404, 213] width 809 height 426
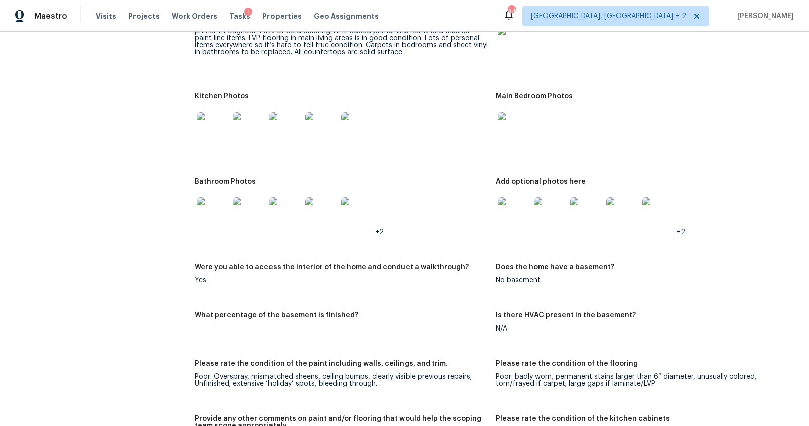
scroll to position [1125, 0]
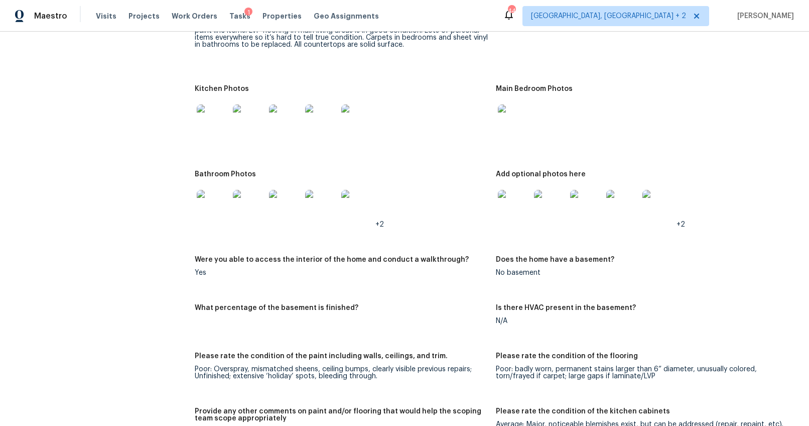
click at [218, 204] on img at bounding box center [213, 206] width 32 height 32
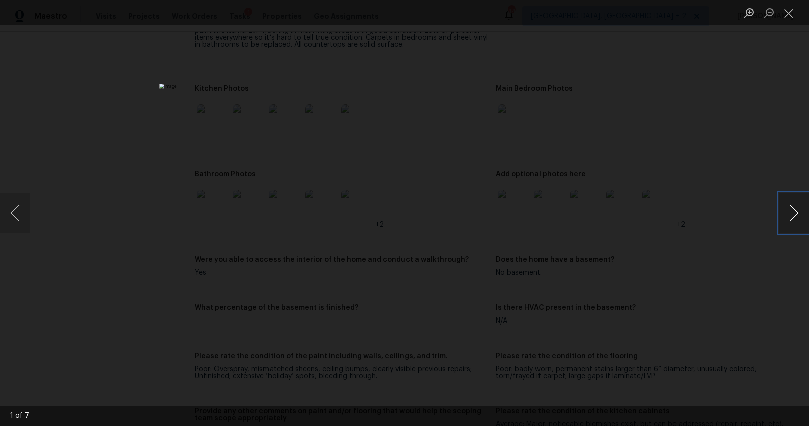
click at [798, 211] on button "Next image" at bounding box center [794, 213] width 30 height 40
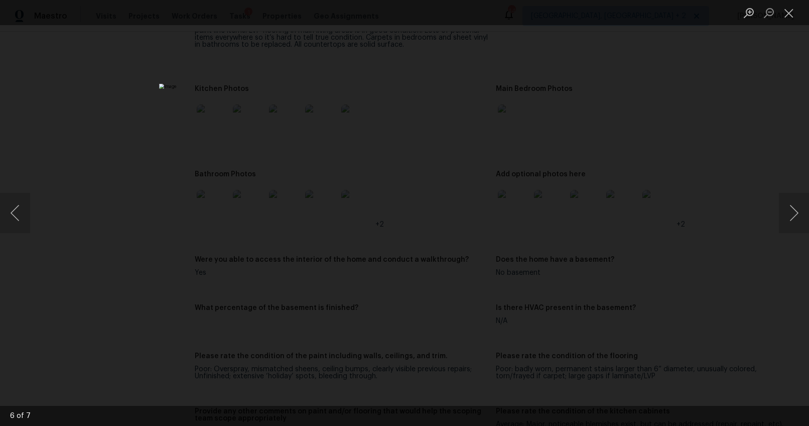
click at [734, 264] on div "Lightbox" at bounding box center [404, 213] width 809 height 426
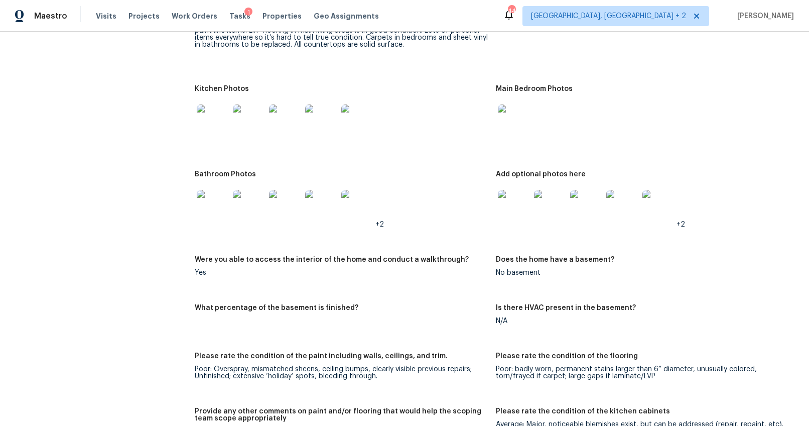
click at [504, 209] on img at bounding box center [514, 206] width 32 height 32
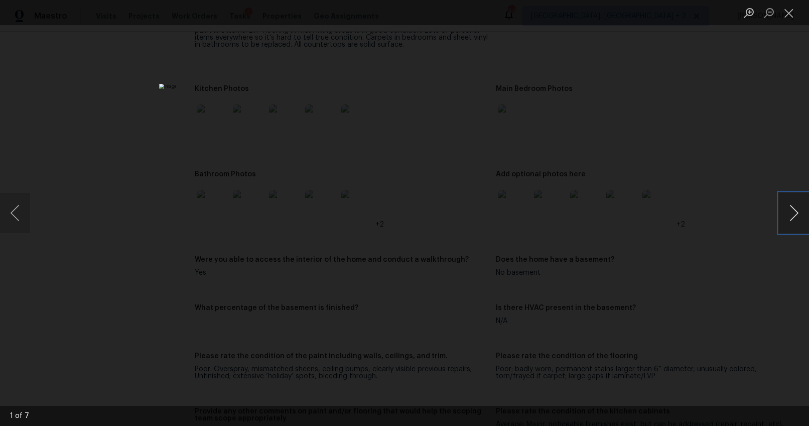
click at [803, 214] on button "Next image" at bounding box center [794, 213] width 30 height 40
click at [795, 218] on button "Next image" at bounding box center [794, 213] width 30 height 40
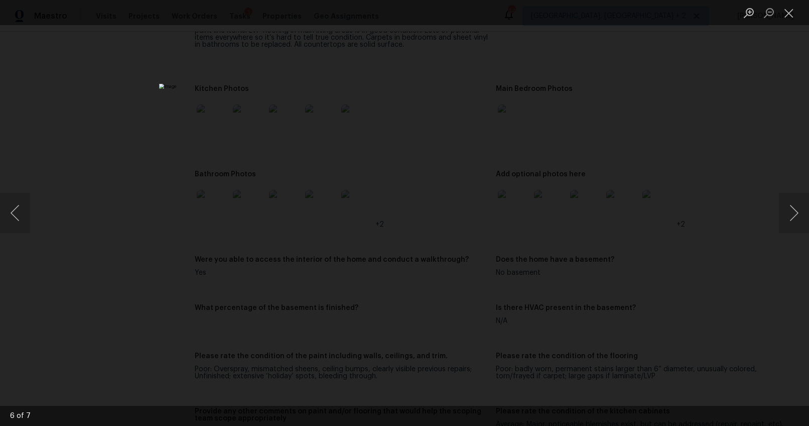
click at [730, 259] on div "Lightbox" at bounding box center [404, 213] width 809 height 426
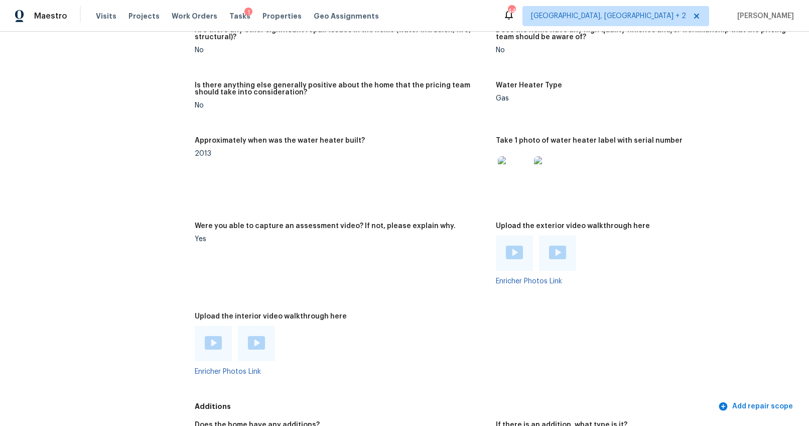
scroll to position [1771, 0]
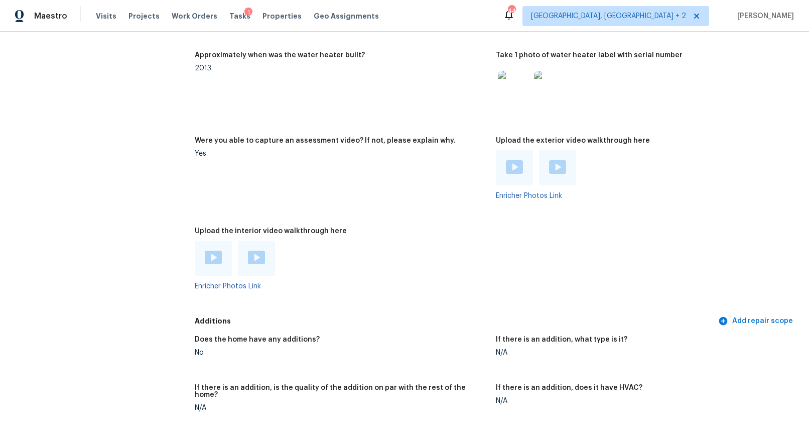
click at [521, 164] on div at bounding box center [514, 167] width 37 height 35
click at [513, 167] on img at bounding box center [514, 167] width 17 height 14
click at [549, 164] on img at bounding box center [557, 167] width 17 height 14
click at [207, 258] on img at bounding box center [213, 258] width 17 height 14
click at [241, 253] on div at bounding box center [256, 257] width 37 height 35
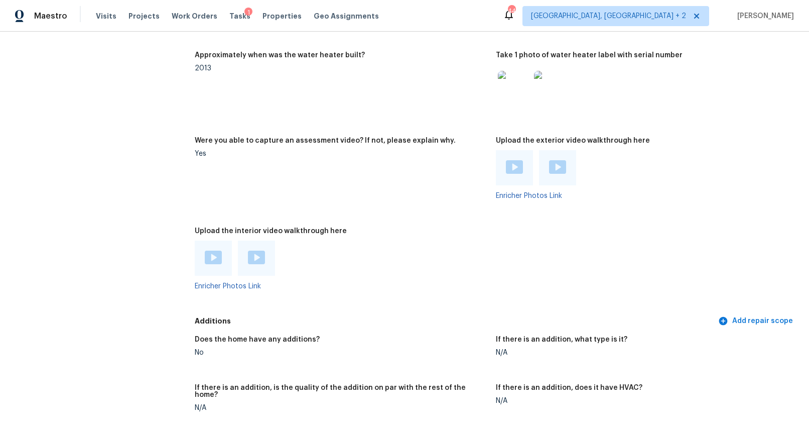
click at [250, 253] on img at bounding box center [256, 258] width 17 height 14
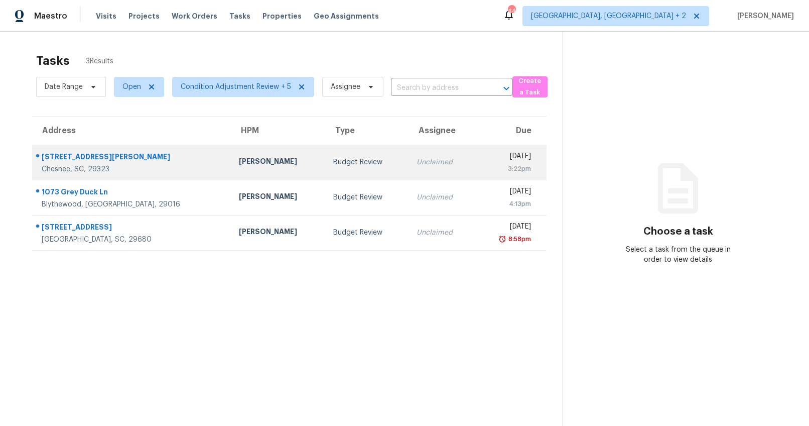
click at [325, 160] on td "Budget Review" at bounding box center [366, 162] width 83 height 35
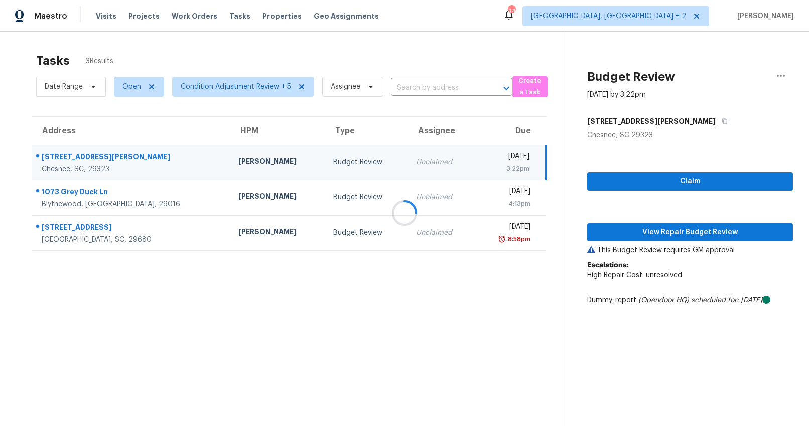
click at [654, 183] on div at bounding box center [404, 213] width 809 height 426
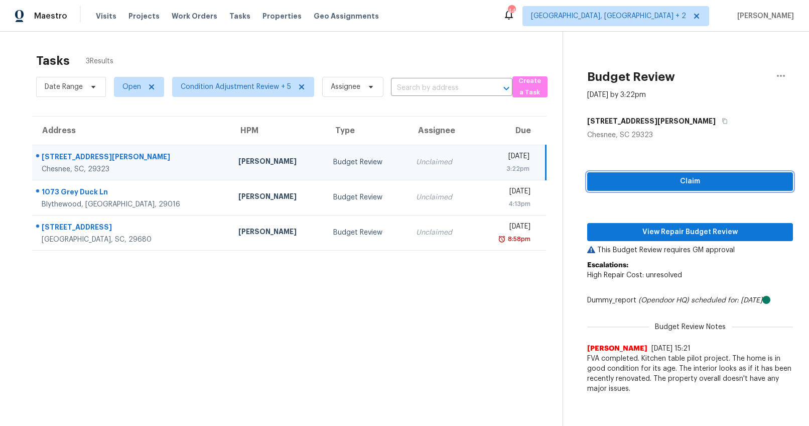
click at [654, 183] on span "Claim" at bounding box center [690, 181] width 190 height 13
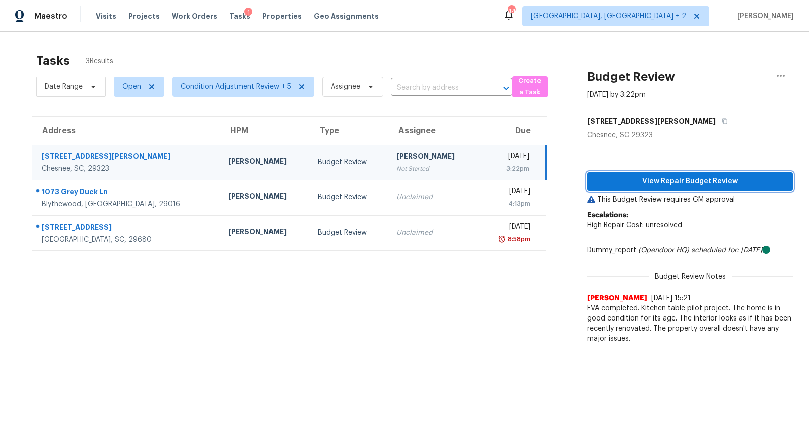
click at [654, 183] on span "View Repair Budget Review" at bounding box center [690, 181] width 190 height 13
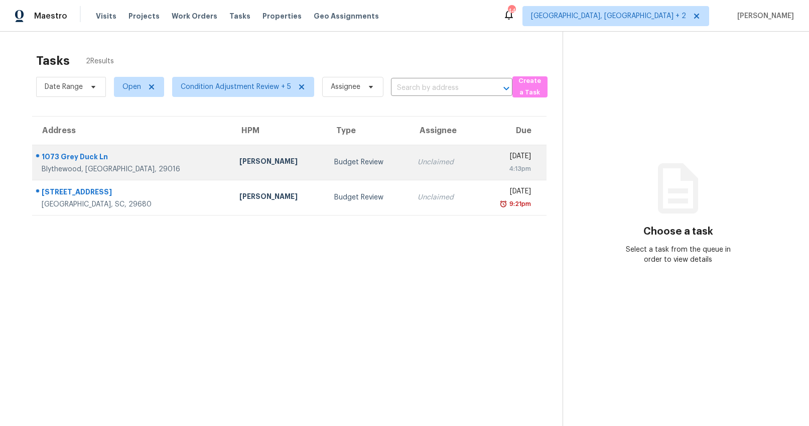
click at [326, 167] on td "Budget Review" at bounding box center [367, 162] width 83 height 35
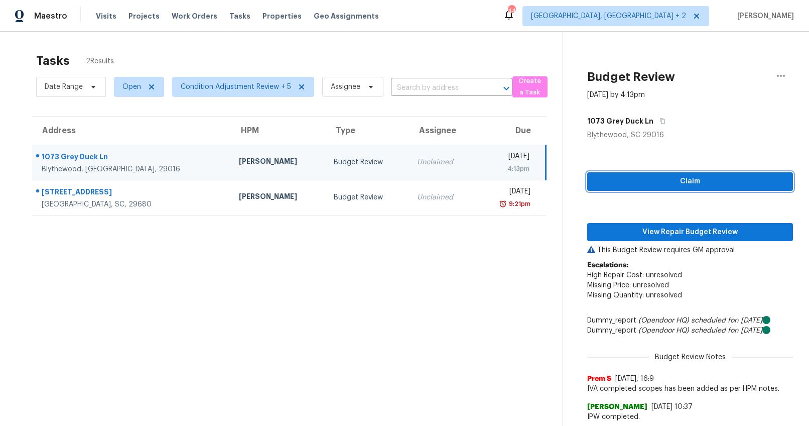
click at [625, 184] on span "Claim" at bounding box center [690, 181] width 190 height 13
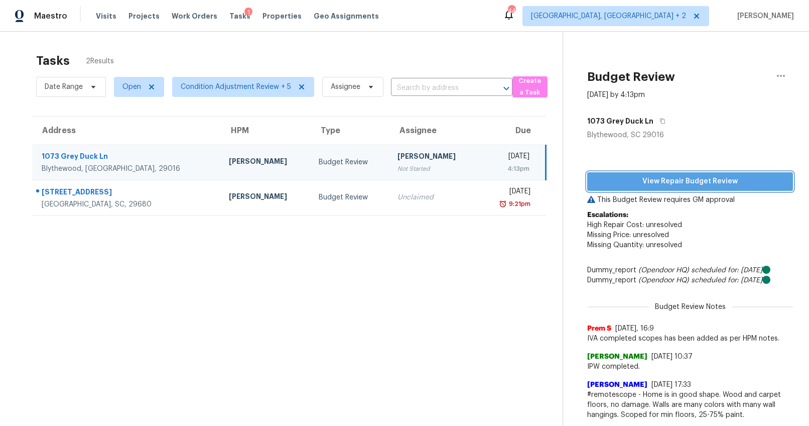
click at [632, 176] on span "View Repair Budget Review" at bounding box center [690, 181] width 190 height 13
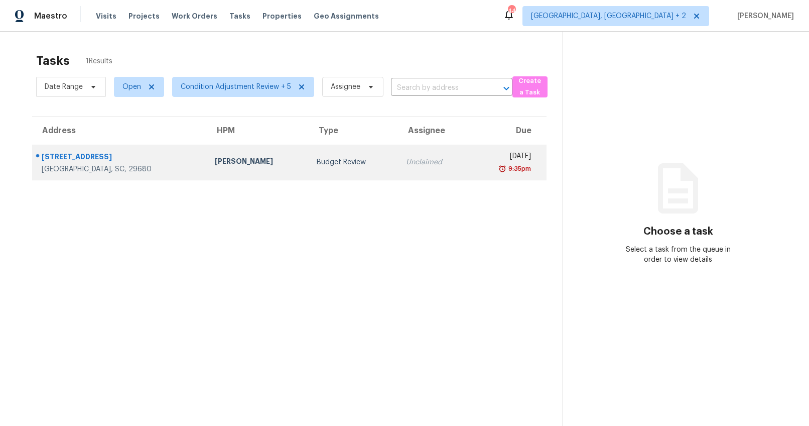
click at [141, 154] on div "[STREET_ADDRESS]" at bounding box center [120, 158] width 157 height 13
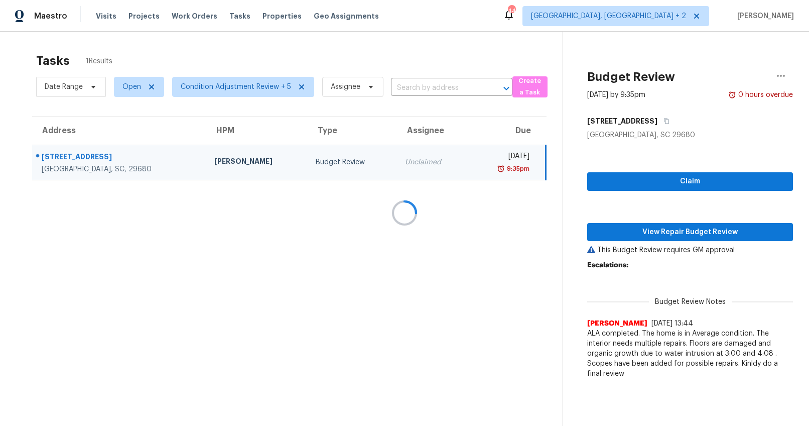
click at [670, 184] on div at bounding box center [404, 213] width 809 height 426
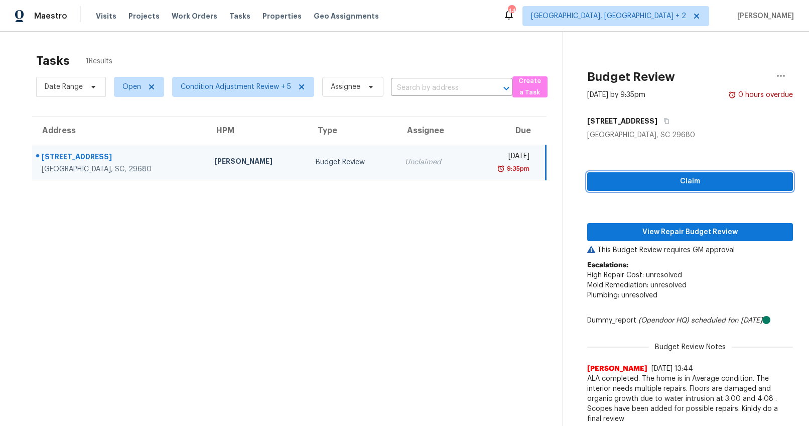
click at [670, 177] on span "Claim" at bounding box center [690, 181] width 190 height 13
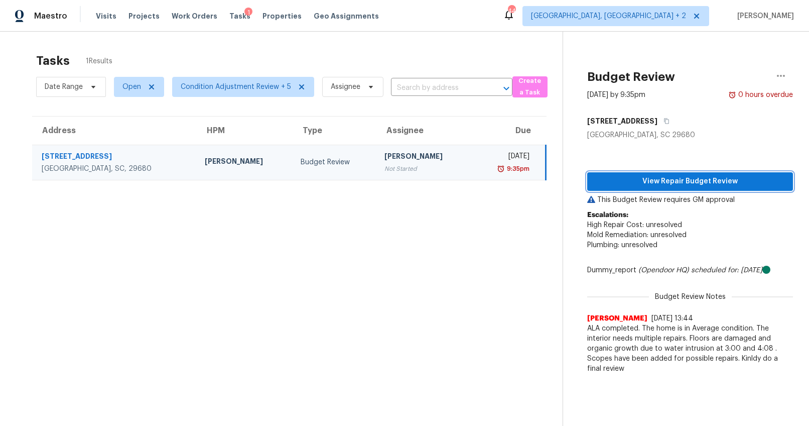
click at [670, 177] on span "View Repair Budget Review" at bounding box center [690, 181] width 190 height 13
